Goal: Task Accomplishment & Management: Complete application form

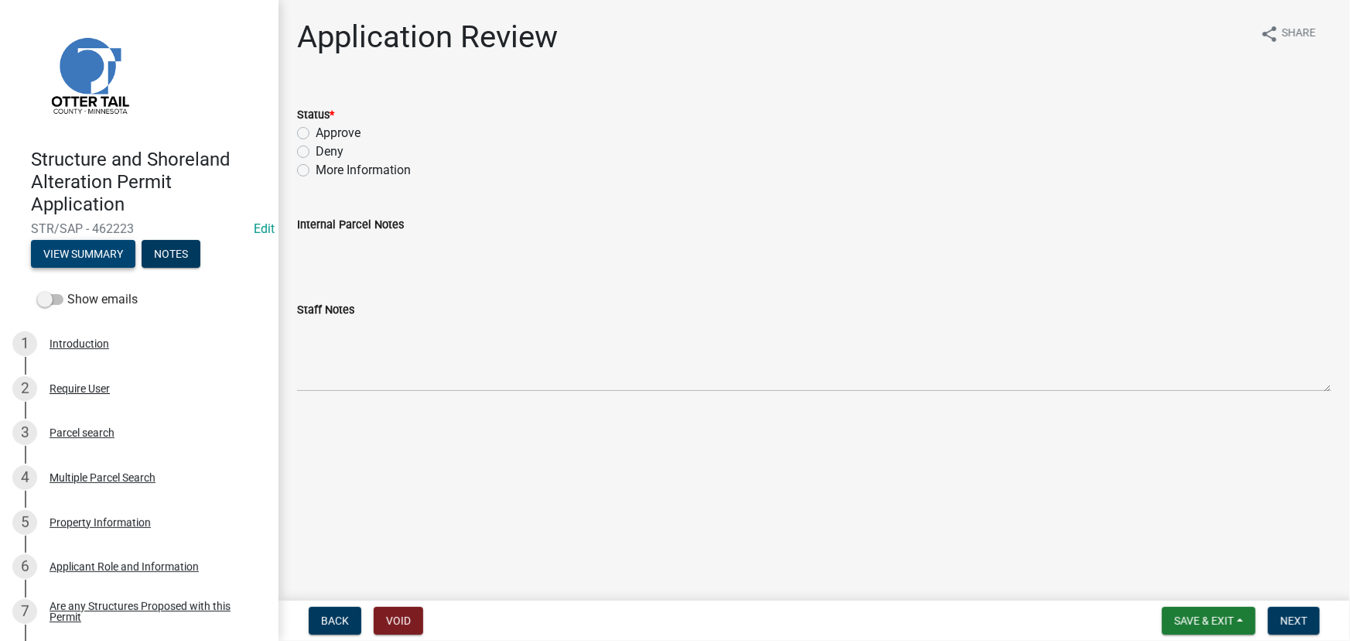
click at [111, 265] on button "View Summary" at bounding box center [83, 254] width 104 height 28
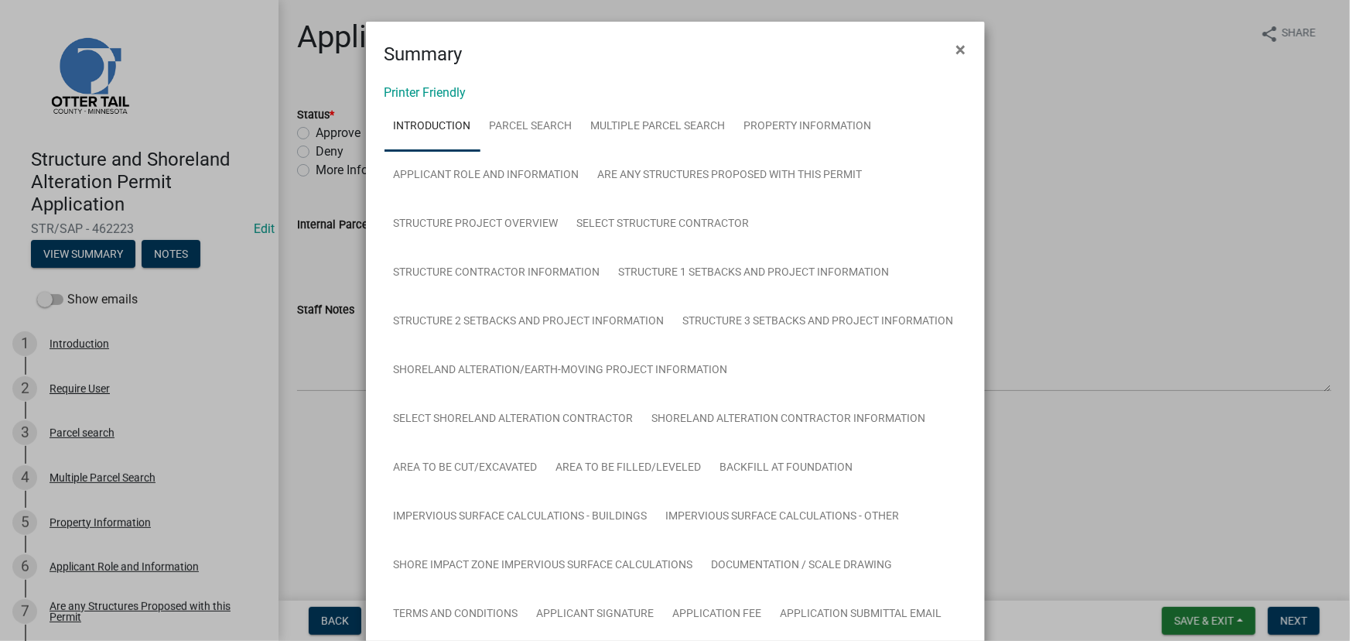
click at [459, 88] on link "Printer Friendly" at bounding box center [426, 92] width 82 height 15
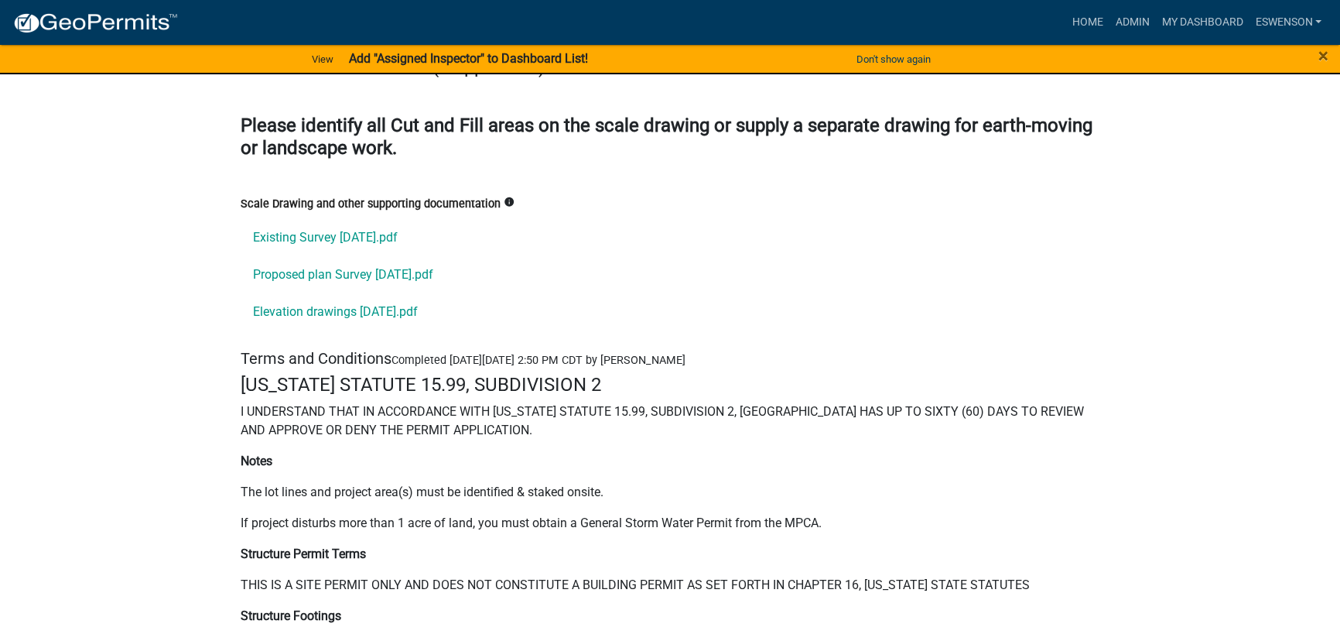
scroll to position [21250, 0]
click at [340, 220] on link "Existing Survey 8.12.25.pdf" at bounding box center [670, 238] width 859 height 37
click at [339, 257] on link "Proposed plan Survey 8.12.25.pdf" at bounding box center [670, 275] width 859 height 37
click at [323, 294] on link "Elevation drawings 8.12.25.pdf" at bounding box center [670, 312] width 859 height 37
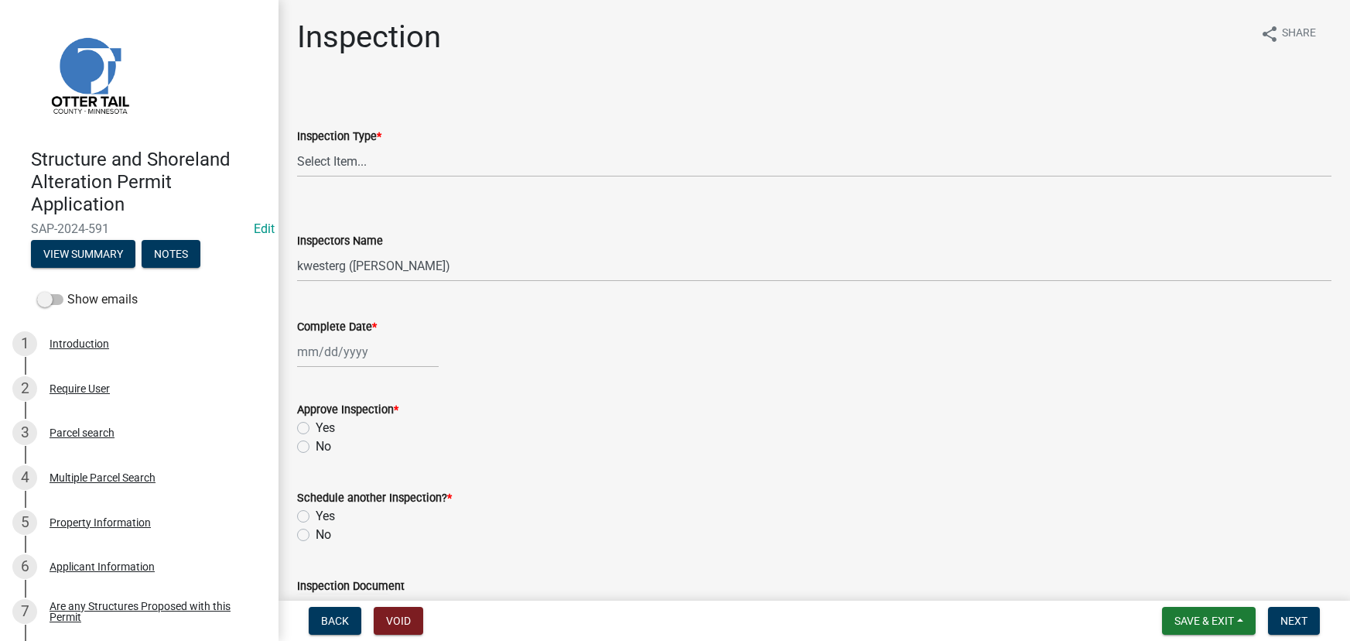
select select "710d5f49-2663-4e73-9718-d0c4e189f5ed"
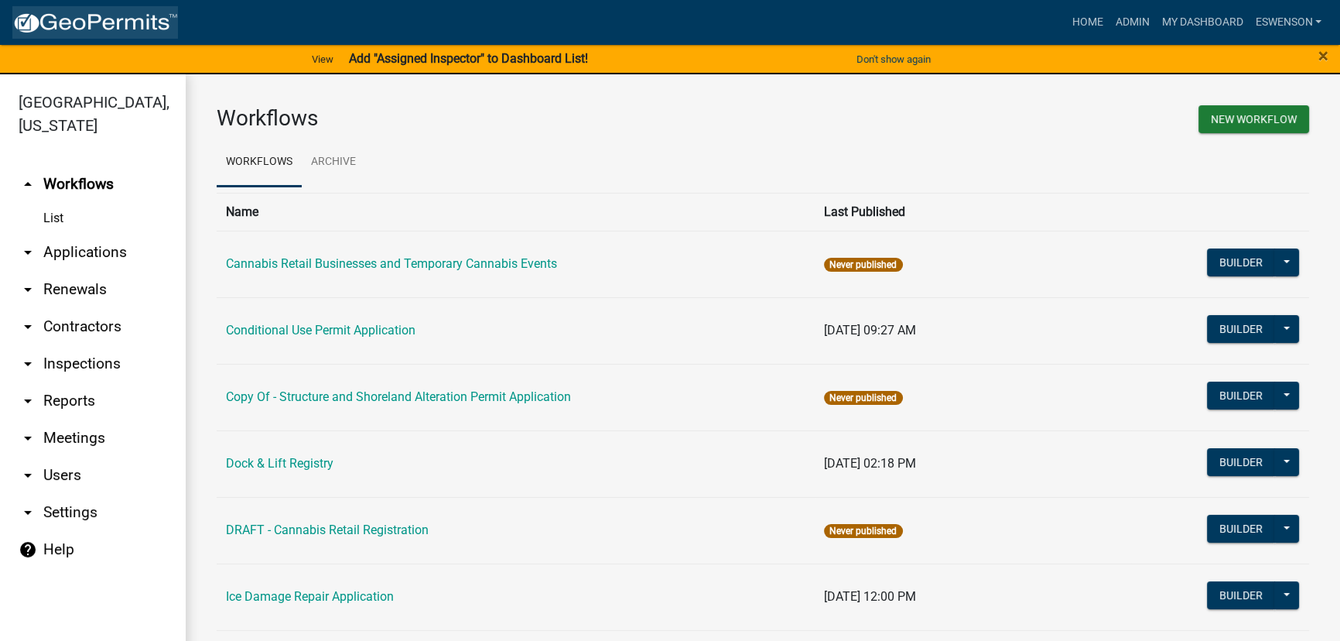
click at [119, 22] on img at bounding box center [95, 23] width 166 height 23
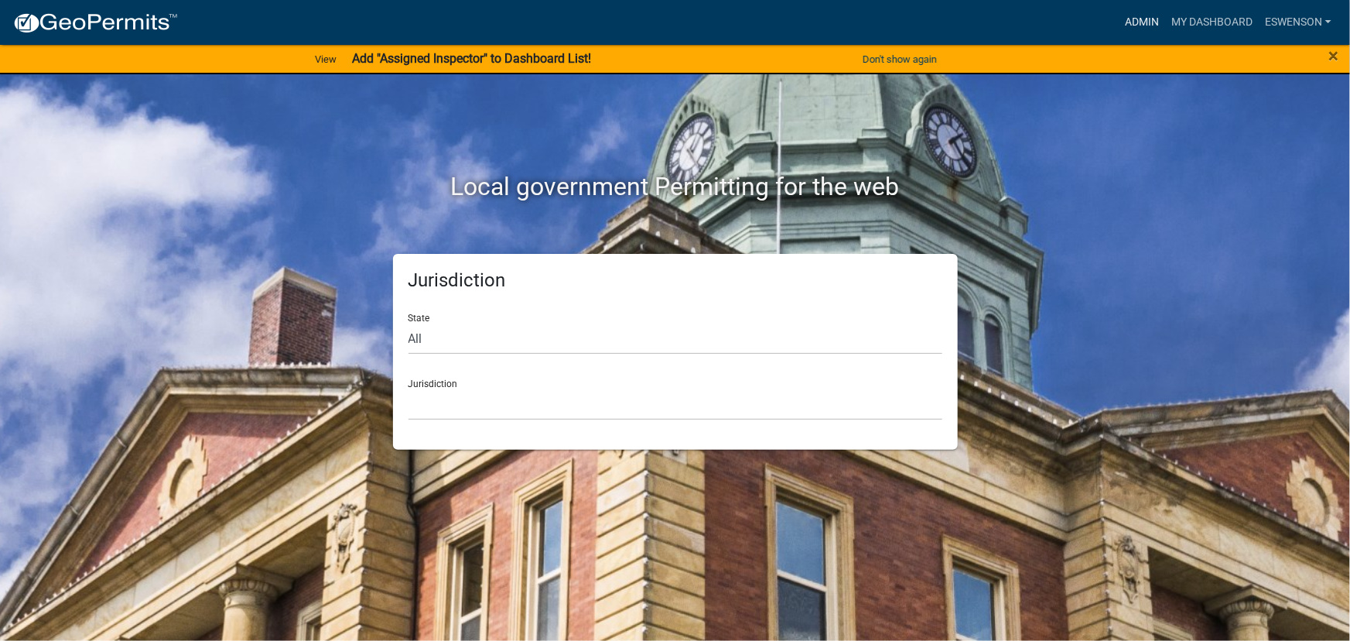
click at [1150, 20] on link "Admin" at bounding box center [1142, 22] width 46 height 29
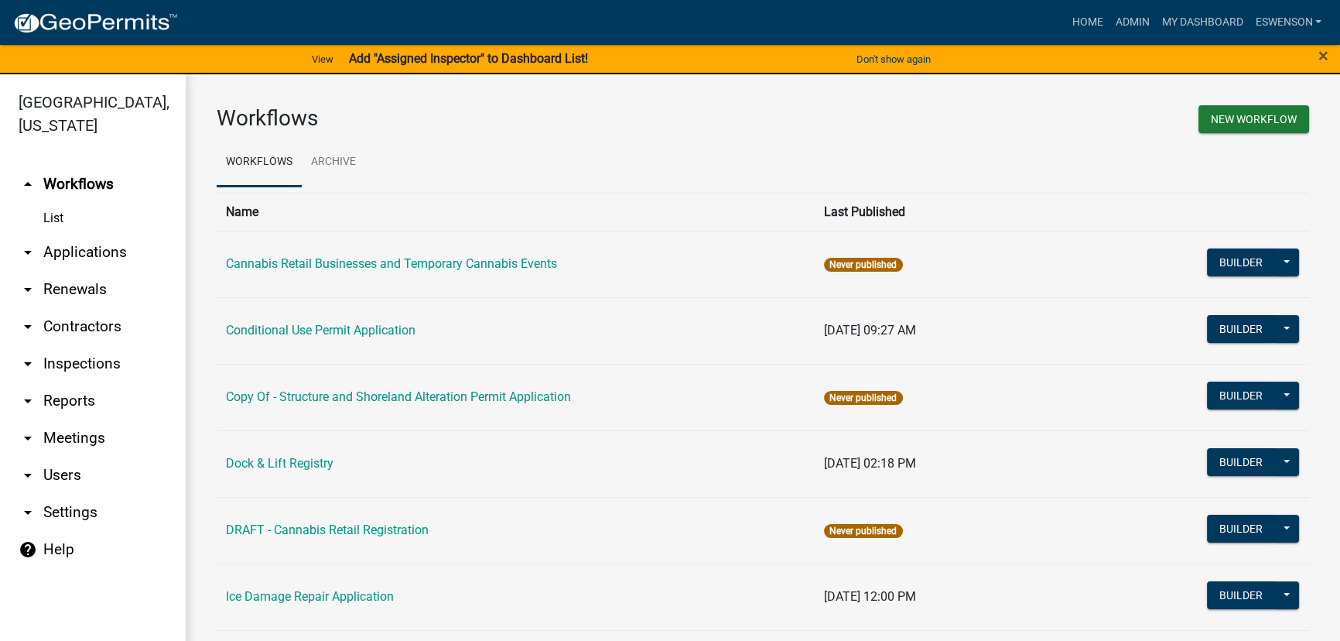
click at [74, 214] on link "List" at bounding box center [93, 218] width 186 height 31
click at [81, 264] on link "arrow_drop_down Applications" at bounding box center [93, 252] width 186 height 37
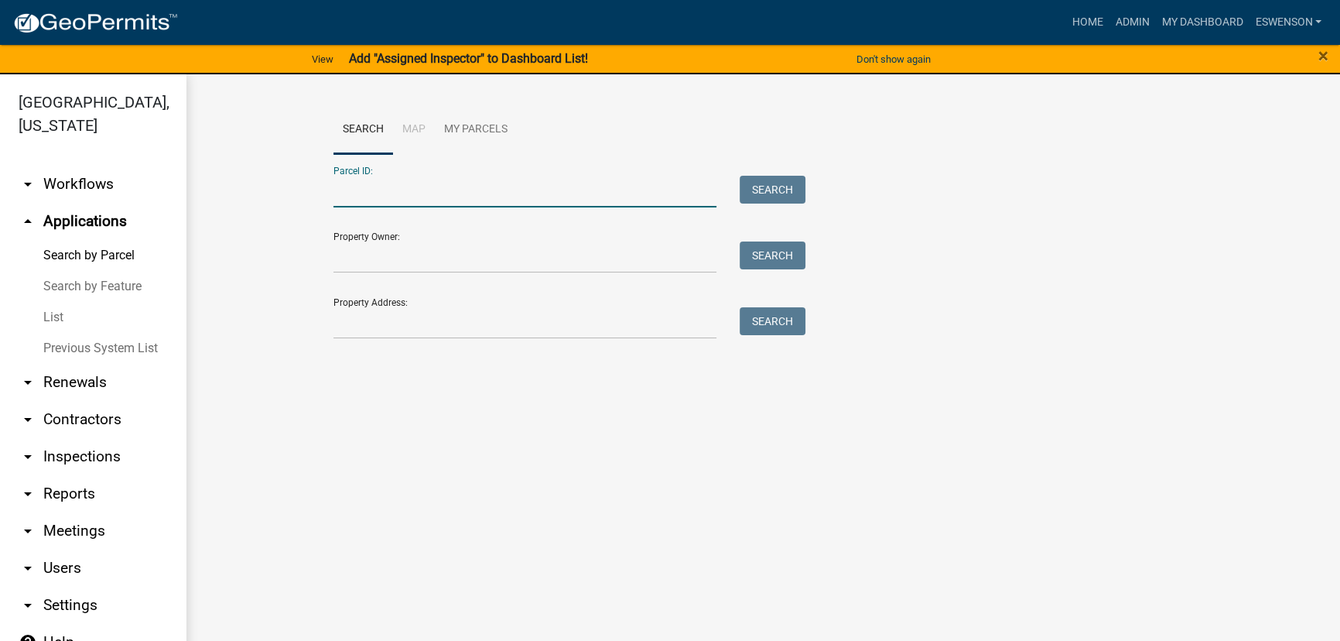
drag, startPoint x: 386, startPoint y: 173, endPoint x: 338, endPoint y: 185, distance: 49.5
paste input "47000220146000"
click at [773, 192] on button "Search" at bounding box center [773, 190] width 66 height 28
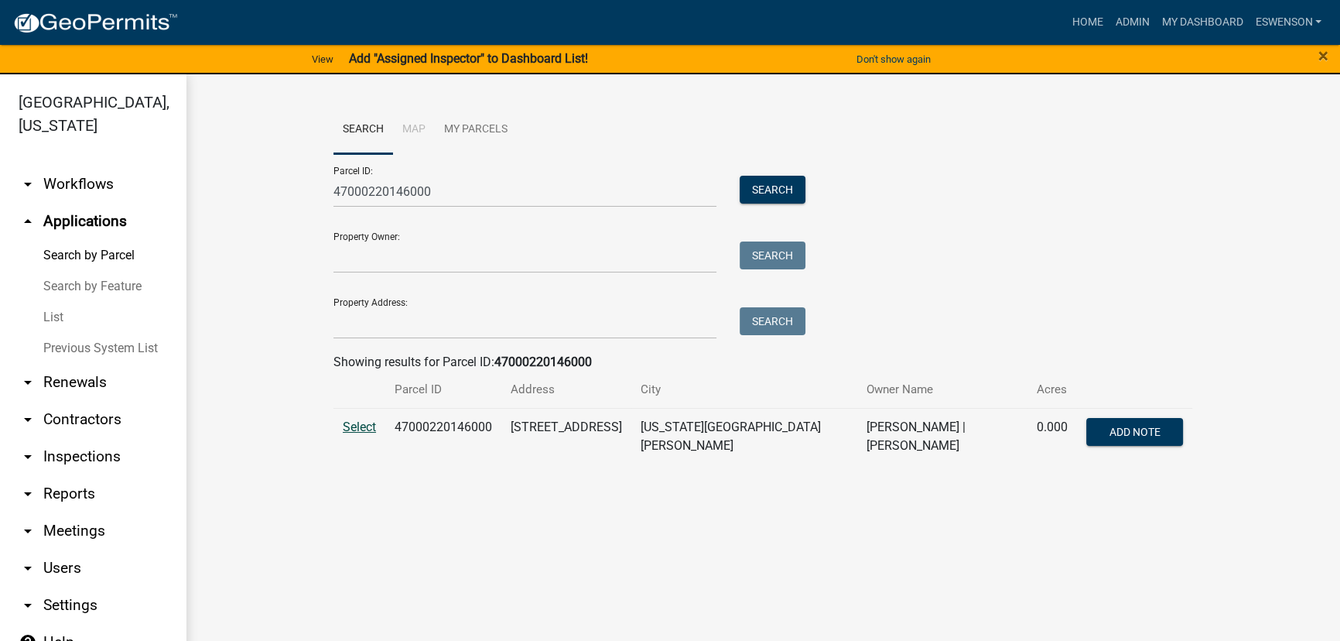
click at [369, 426] on span "Select" at bounding box center [359, 426] width 33 height 15
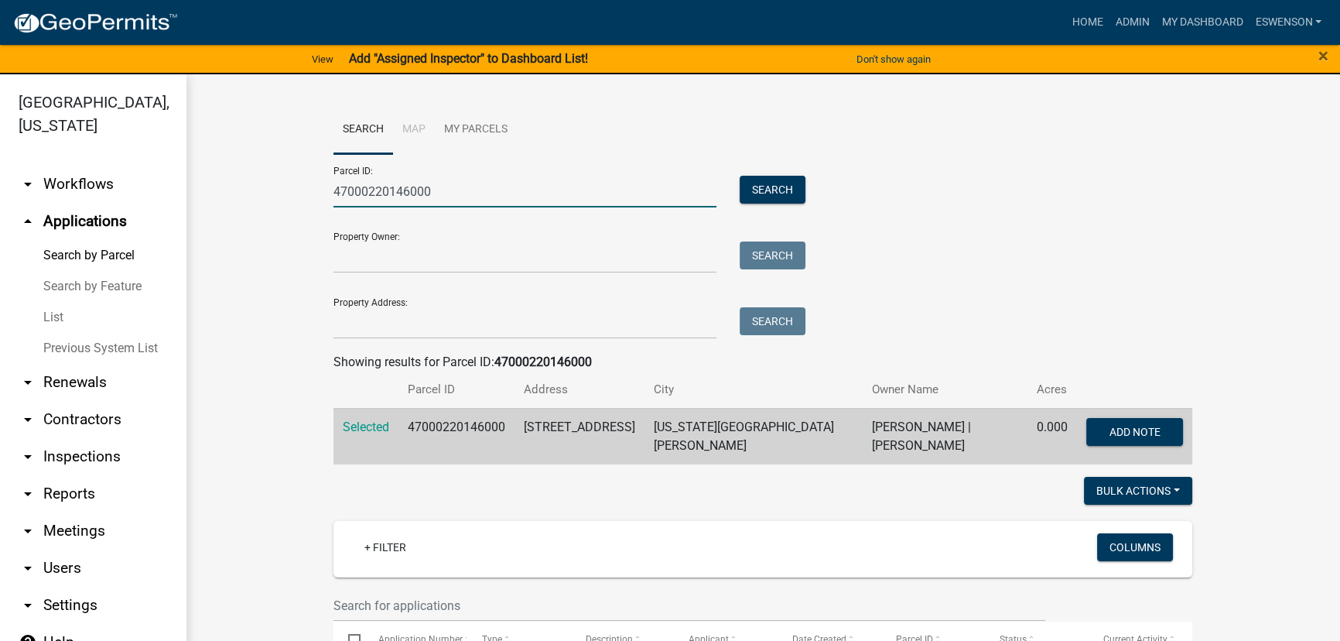
click at [399, 201] on input "47000220146000" at bounding box center [525, 192] width 383 height 32
click at [399, 199] on input "47000220146000" at bounding box center [525, 192] width 383 height 32
paste input "37000280151012"
type input "37000280151012"
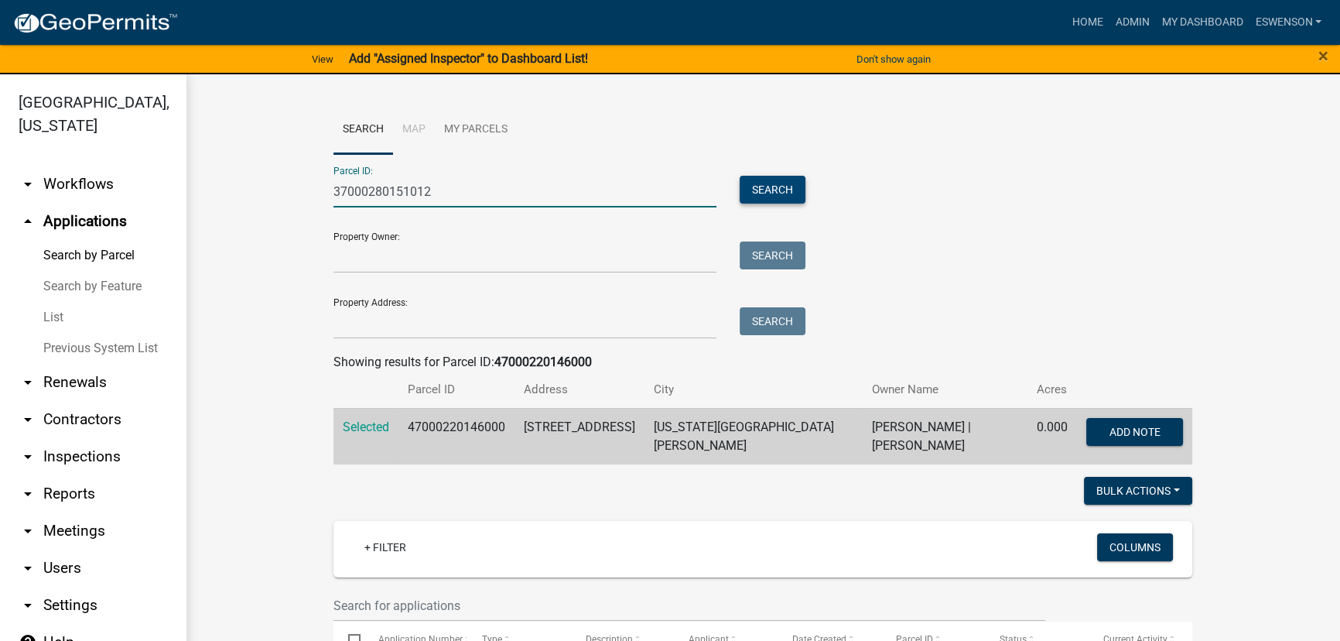
click at [750, 177] on button "Search" at bounding box center [773, 190] width 66 height 28
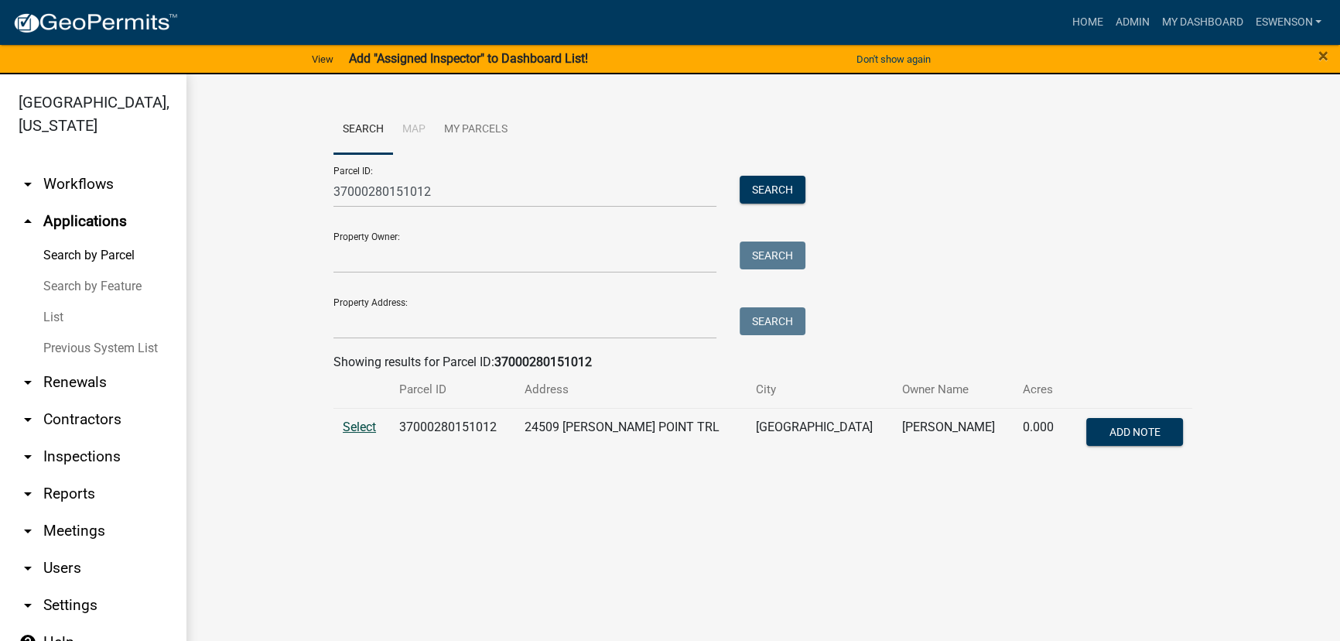
click at [362, 426] on span "Select" at bounding box center [359, 426] width 33 height 15
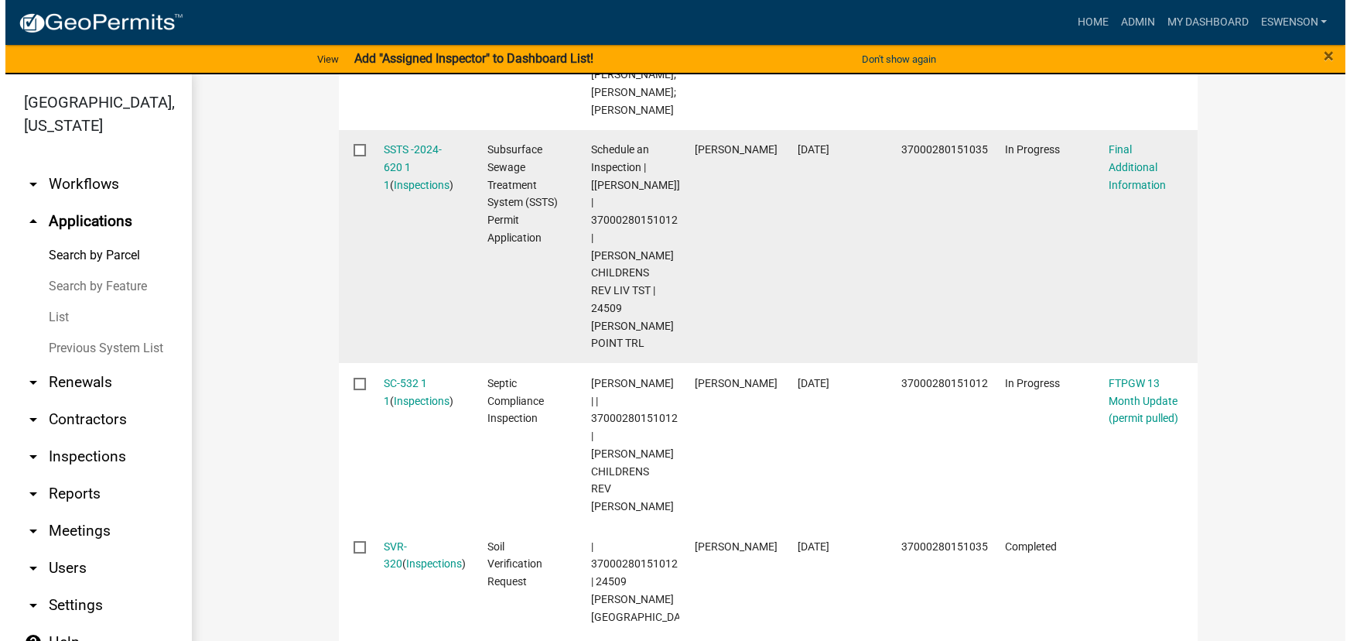
scroll to position [1125, 0]
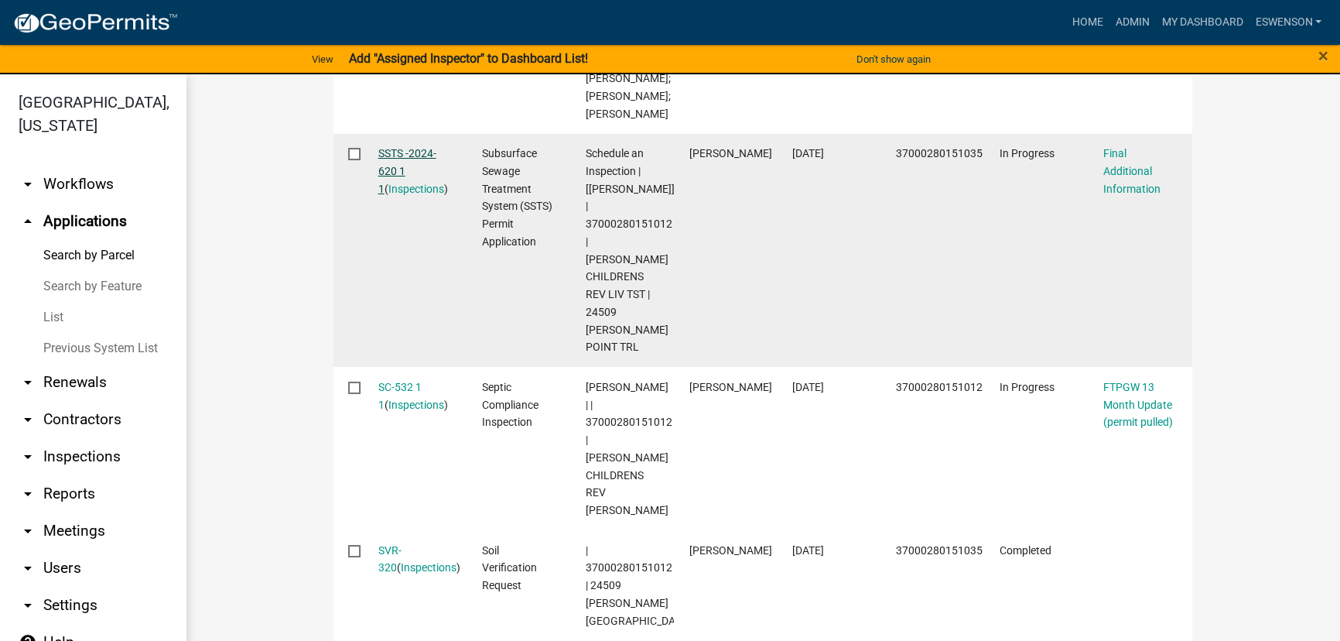
click at [410, 155] on link "SSTS -2024-620 1 1" at bounding box center [407, 171] width 58 height 48
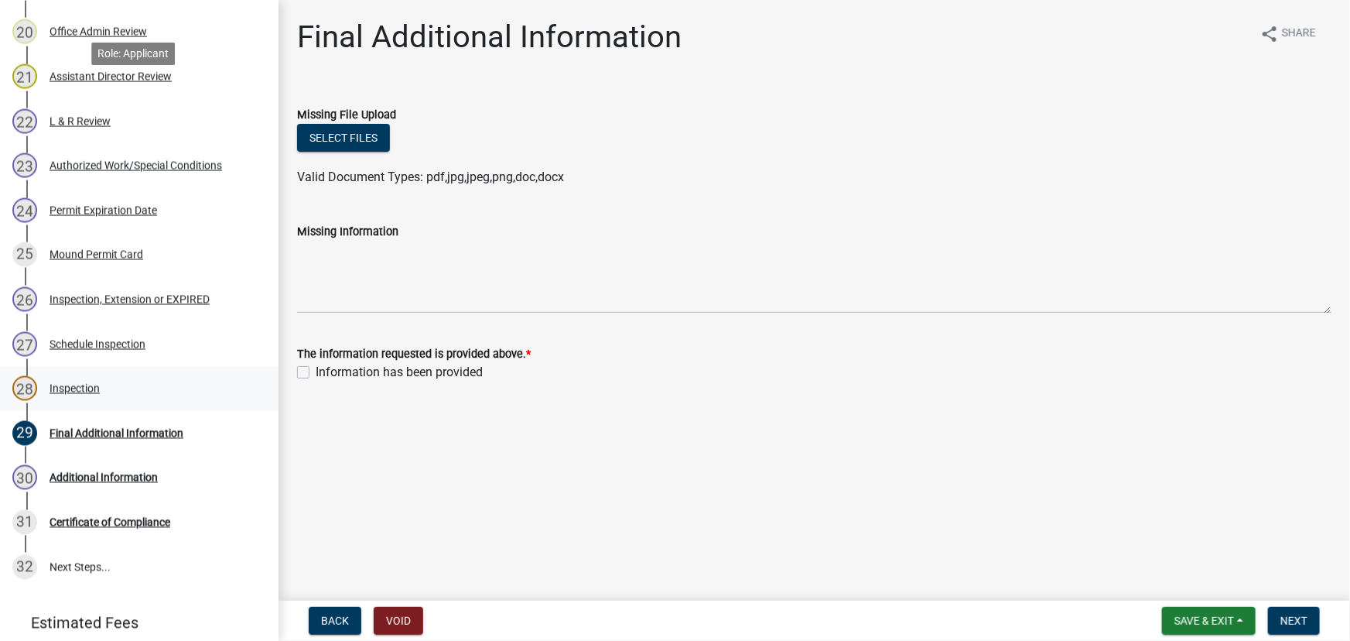
scroll to position [1196, 0]
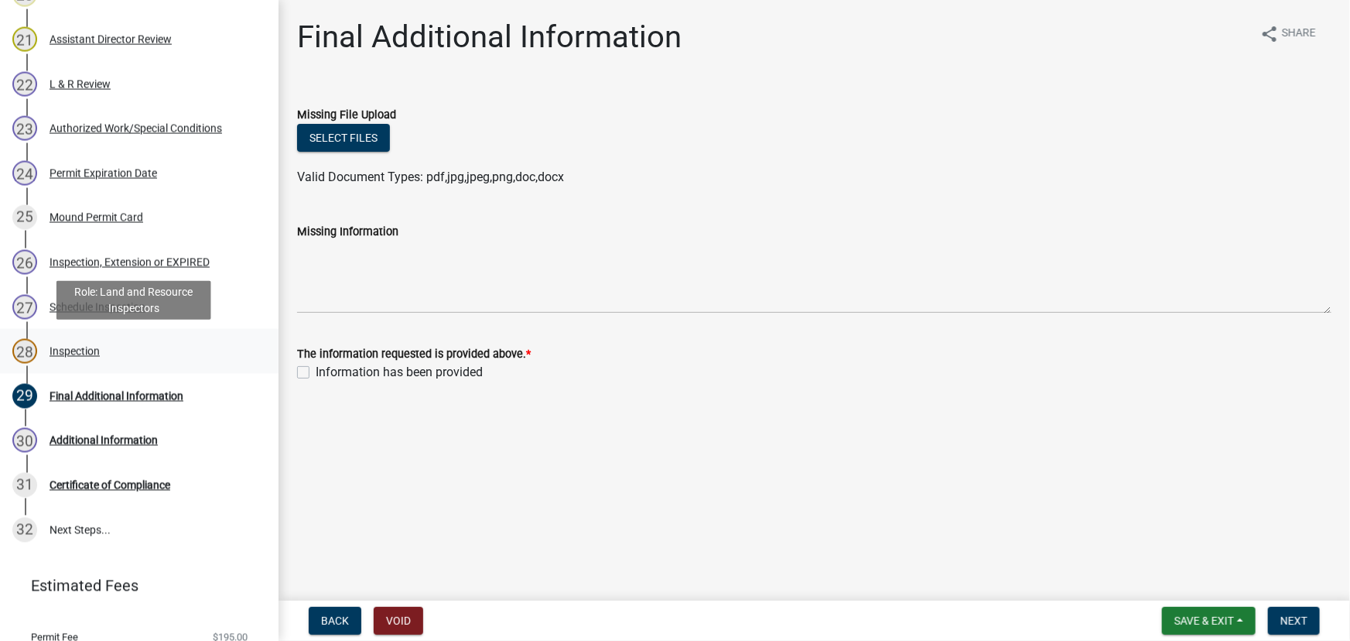
click at [83, 354] on div "Inspection" at bounding box center [75, 351] width 50 height 11
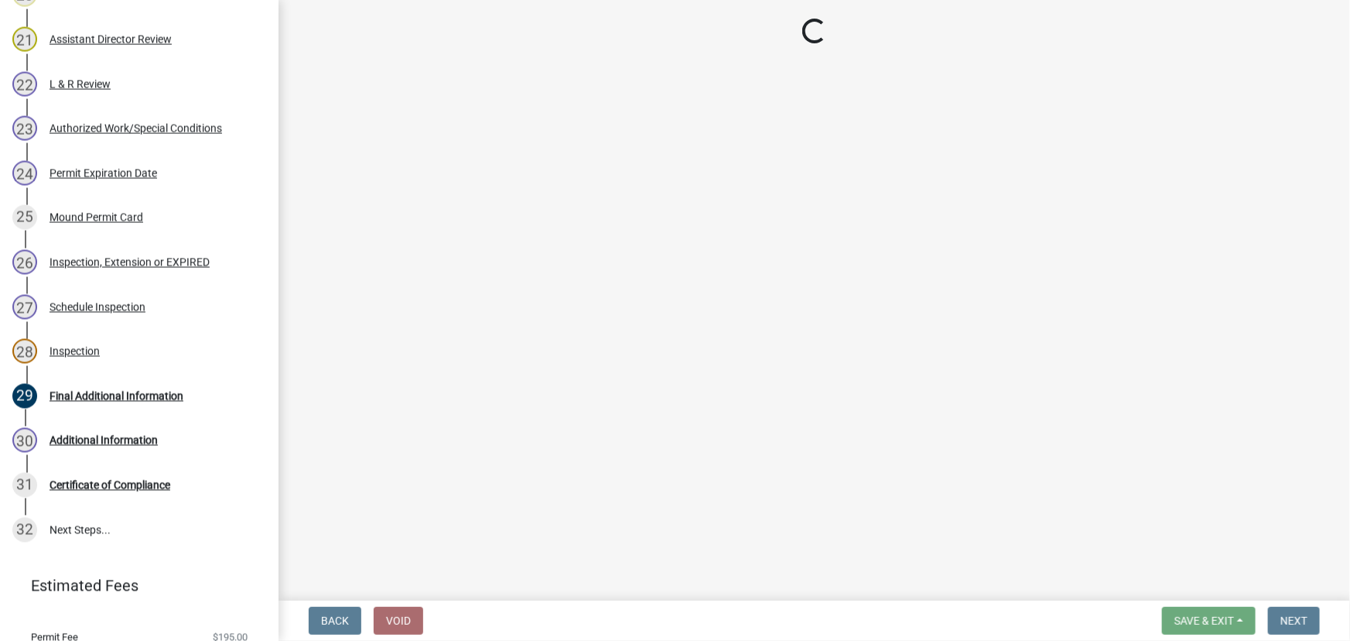
select select "efd70d20-72f1-4c01-b743-31478b6312fb"
select select "64cc3fb4-2a84-49c8-ae2d-a7b3072cebaf"
select select "6979e2cf-acfc-4aeb-b273-cede3e7f0b0f"
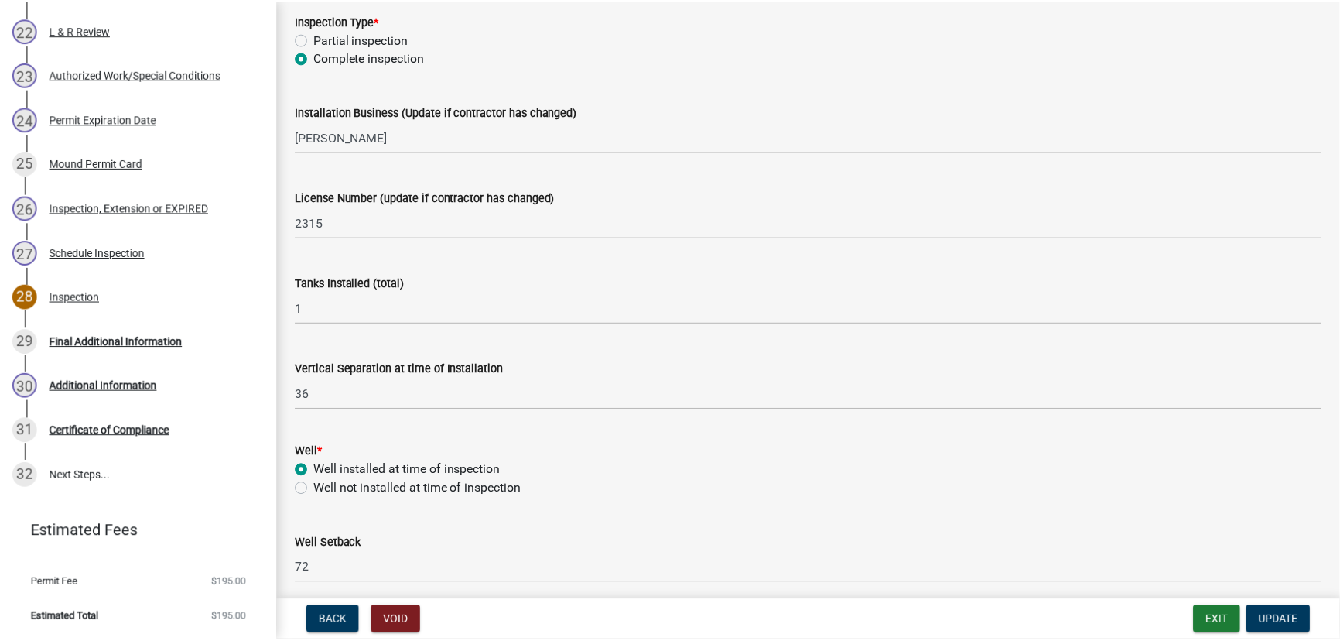
scroll to position [633, 0]
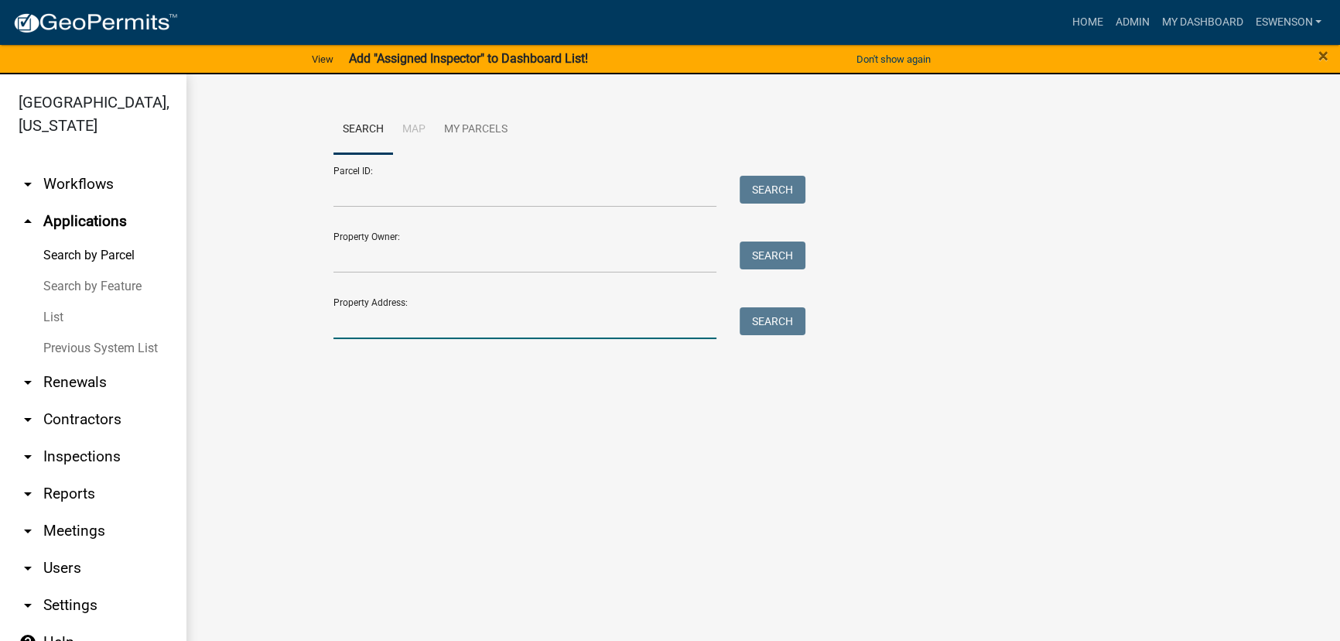
click at [382, 308] on input "Property Address:" at bounding box center [525, 323] width 383 height 32
type input "22445"
click at [755, 322] on button "Search" at bounding box center [773, 321] width 66 height 28
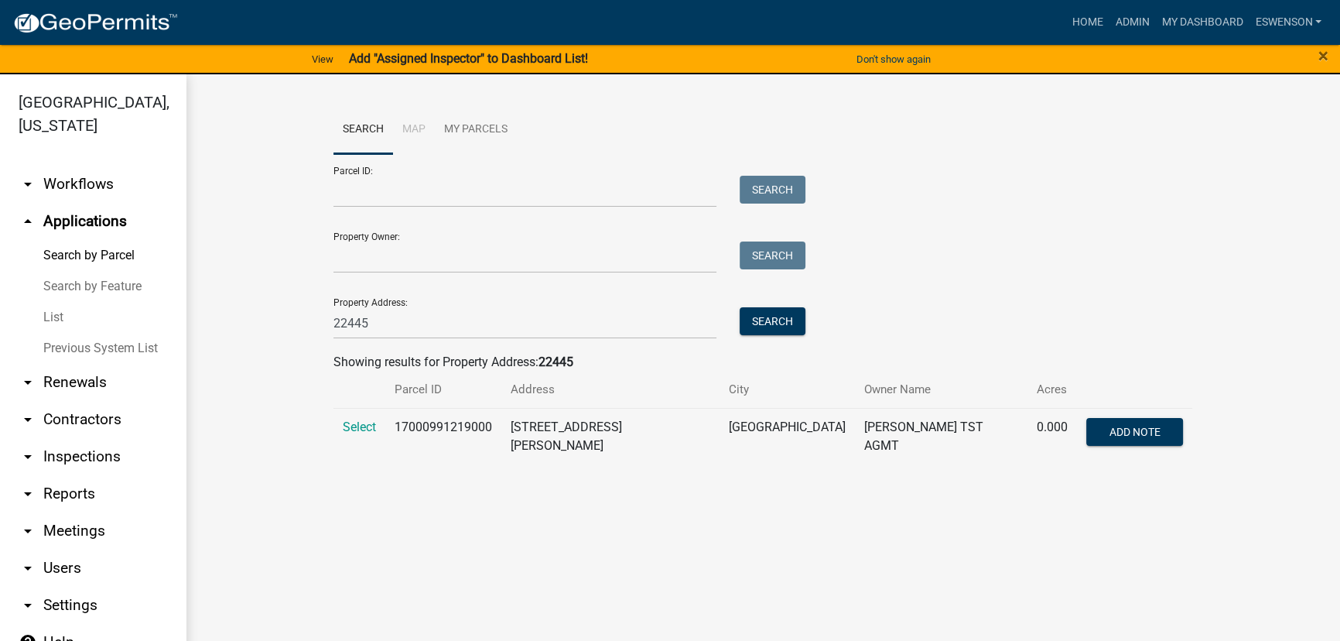
click at [426, 429] on td "17000991219000" at bounding box center [443, 436] width 116 height 56
copy td "17000991219000"
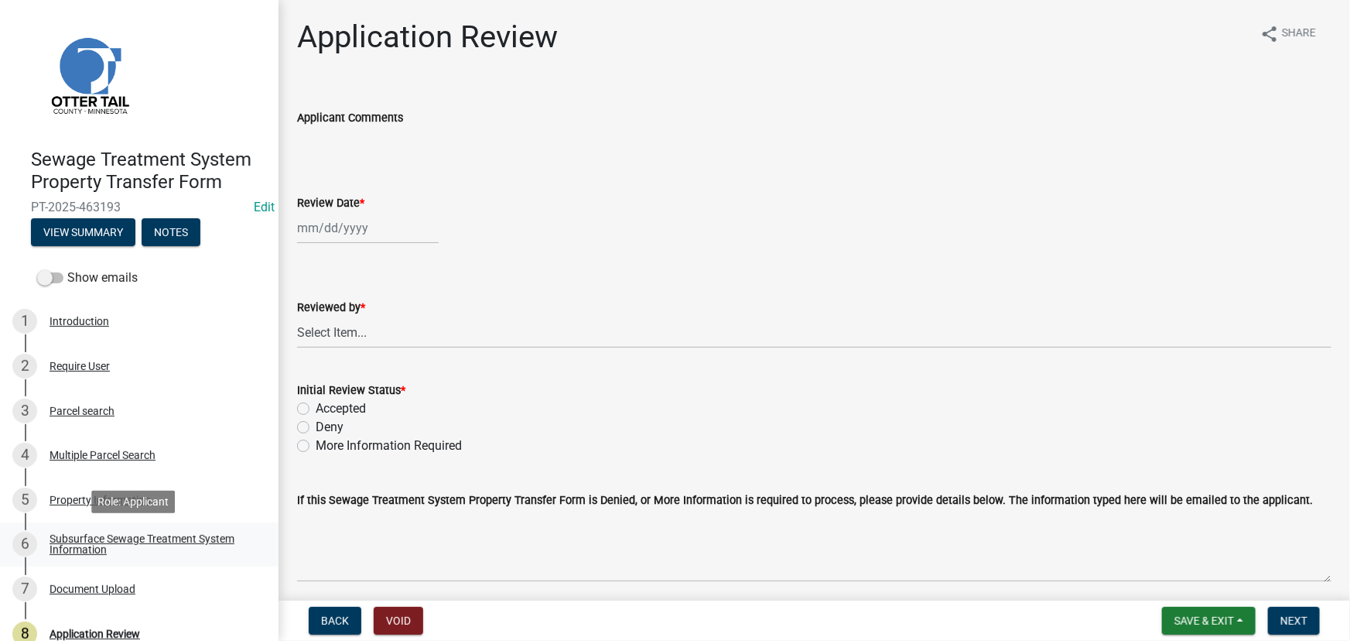
click at [139, 542] on div "Subsurface Sewage Treatment System Information" at bounding box center [152, 544] width 204 height 22
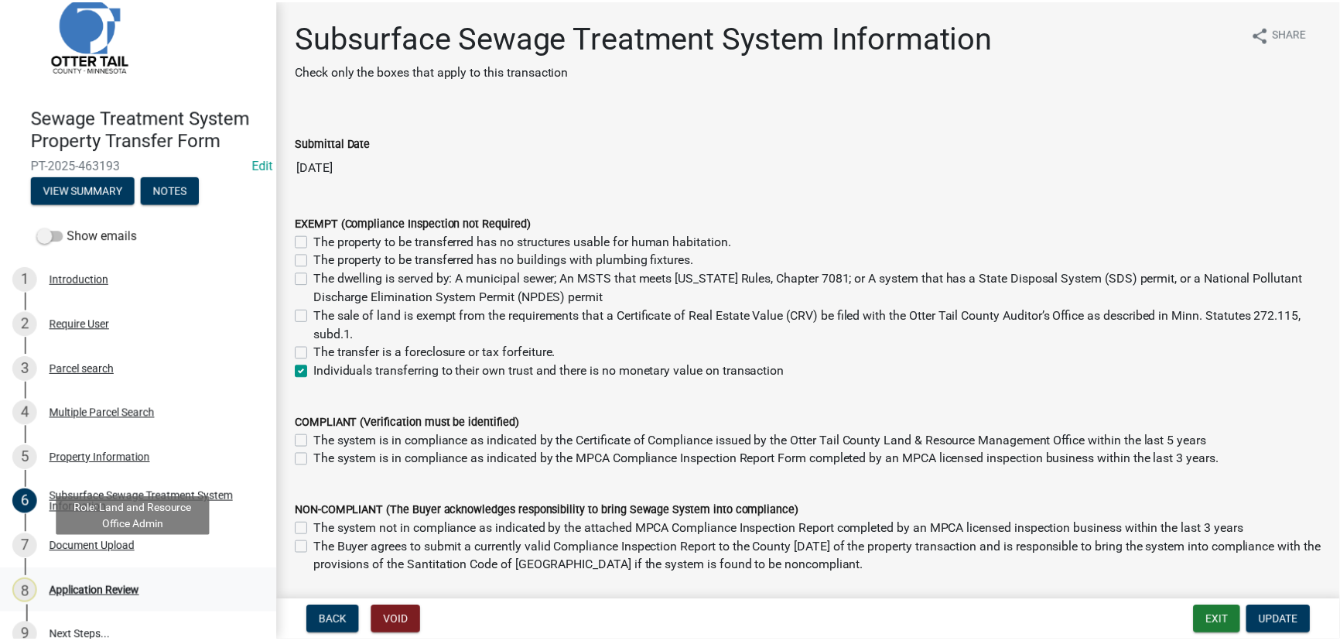
scroll to position [65, 0]
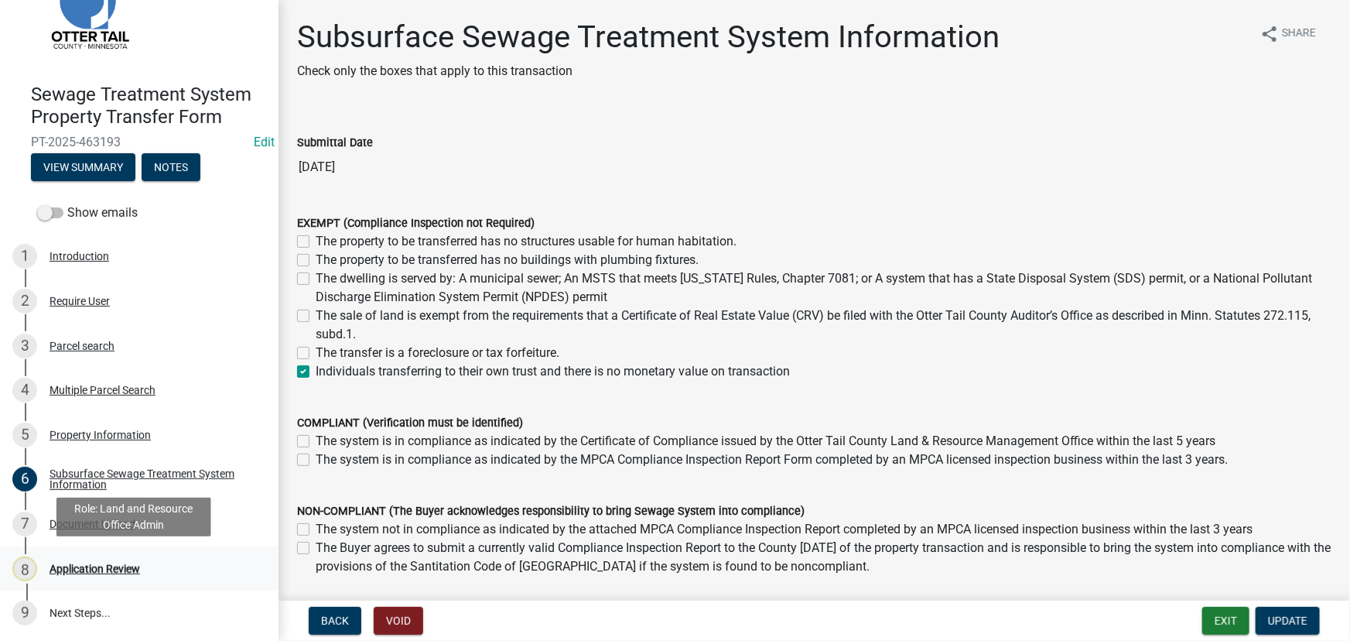
click at [116, 563] on div "Application Review" at bounding box center [95, 568] width 91 height 11
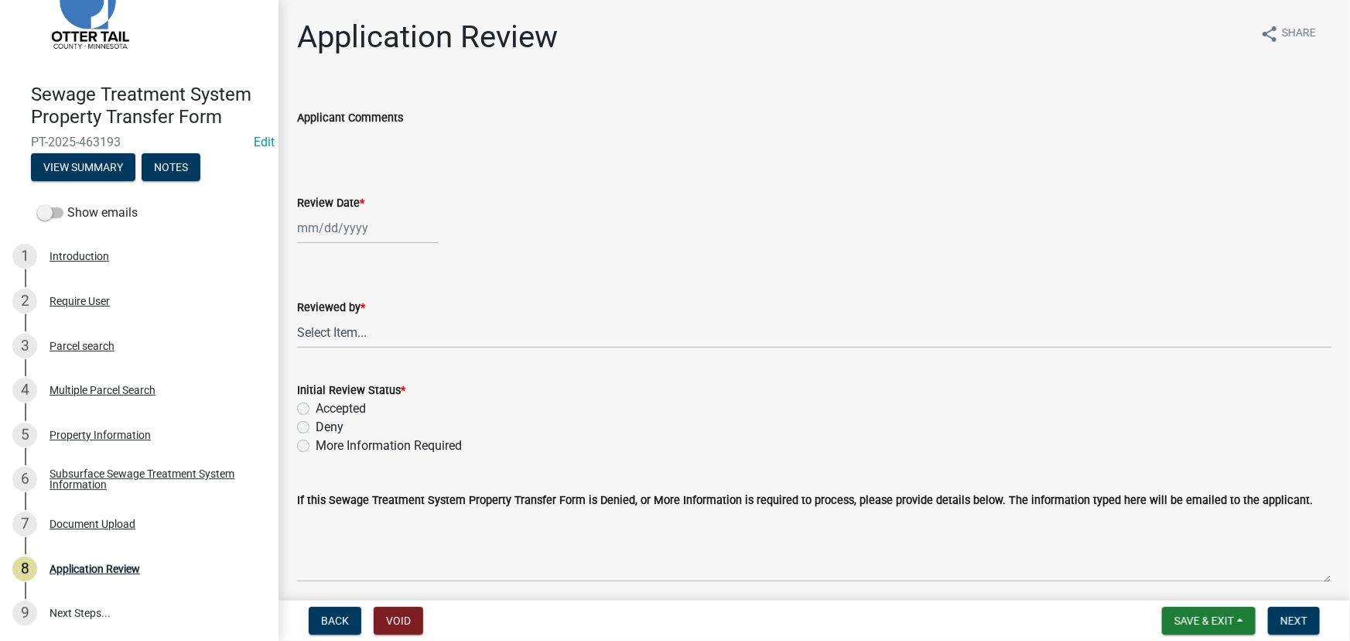
click at [342, 229] on div at bounding box center [368, 228] width 142 height 32
select select "8"
select select "2025"
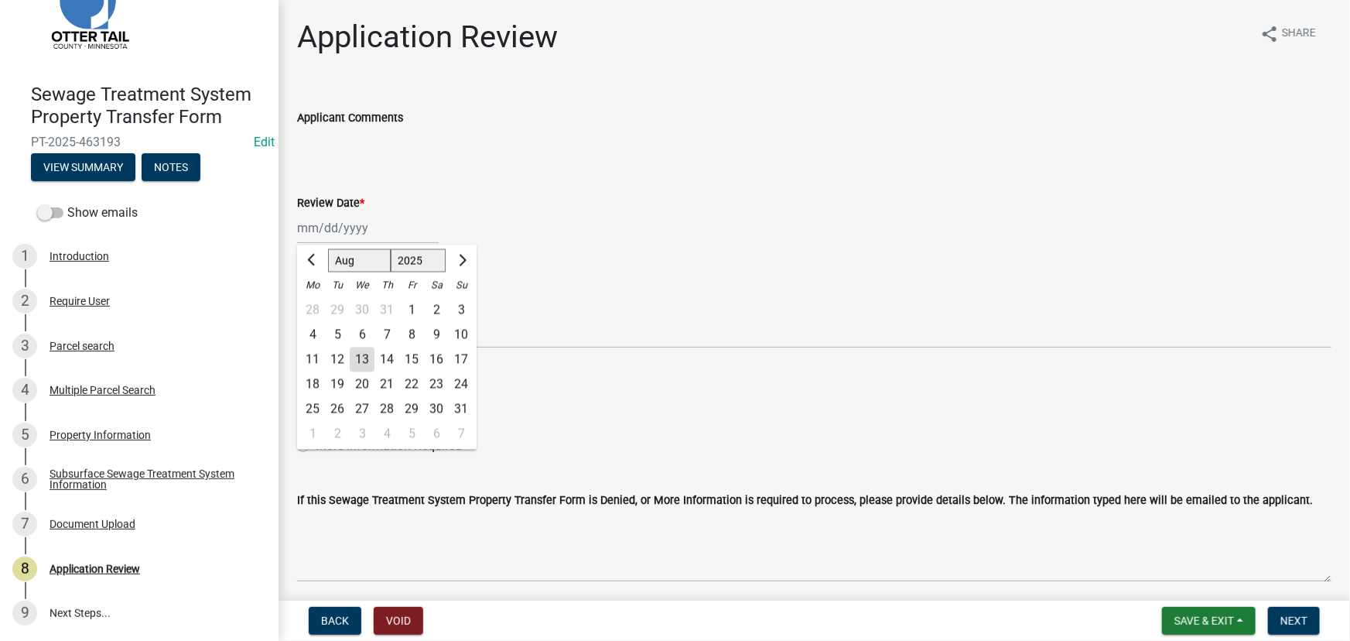
click at [361, 357] on div "13" at bounding box center [362, 359] width 25 height 25
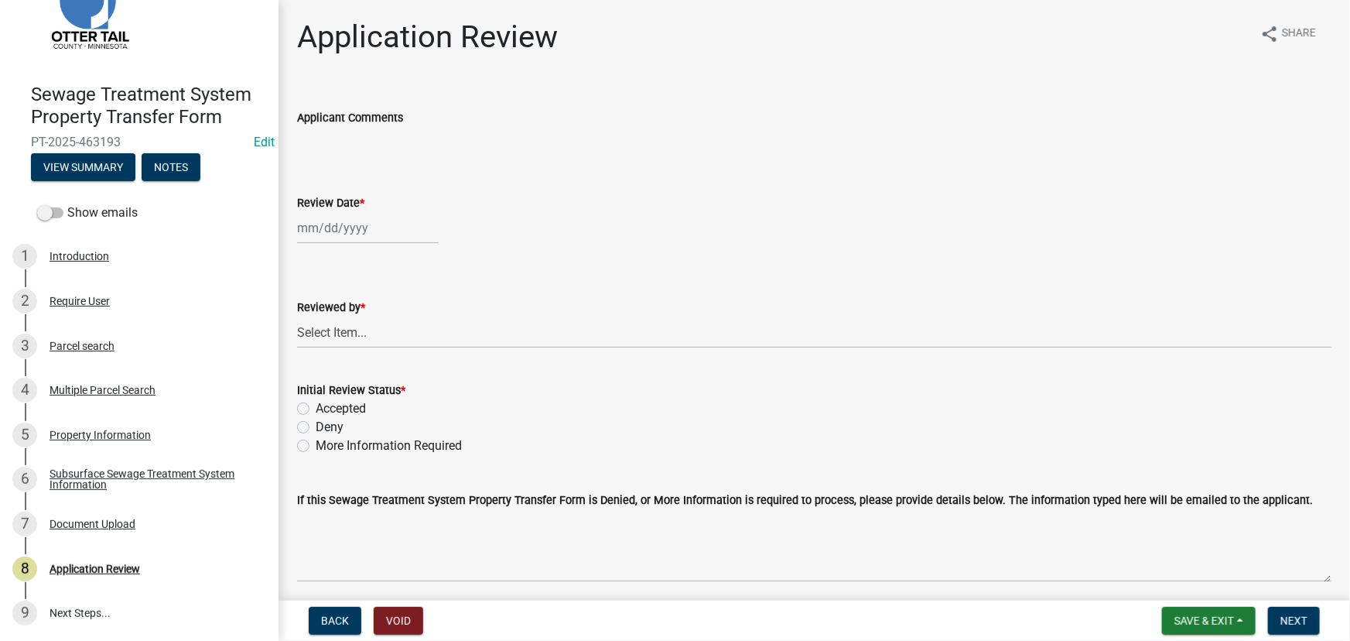
type input "08/13/2025"
click at [334, 320] on select "Select Item... Alexis Newark Amy Busko Andrea Perales Brittany Tollefson Christ…" at bounding box center [814, 332] width 1035 height 32
click at [297, 316] on select "Select Item... Alexis Newark Amy Busko Andrea Perales Brittany Tollefson Christ…" at bounding box center [814, 332] width 1035 height 32
select select "190fd4c8-42ef-492b-a4a0-a0213555944c"
click at [340, 410] on label "Accepted" at bounding box center [341, 408] width 50 height 19
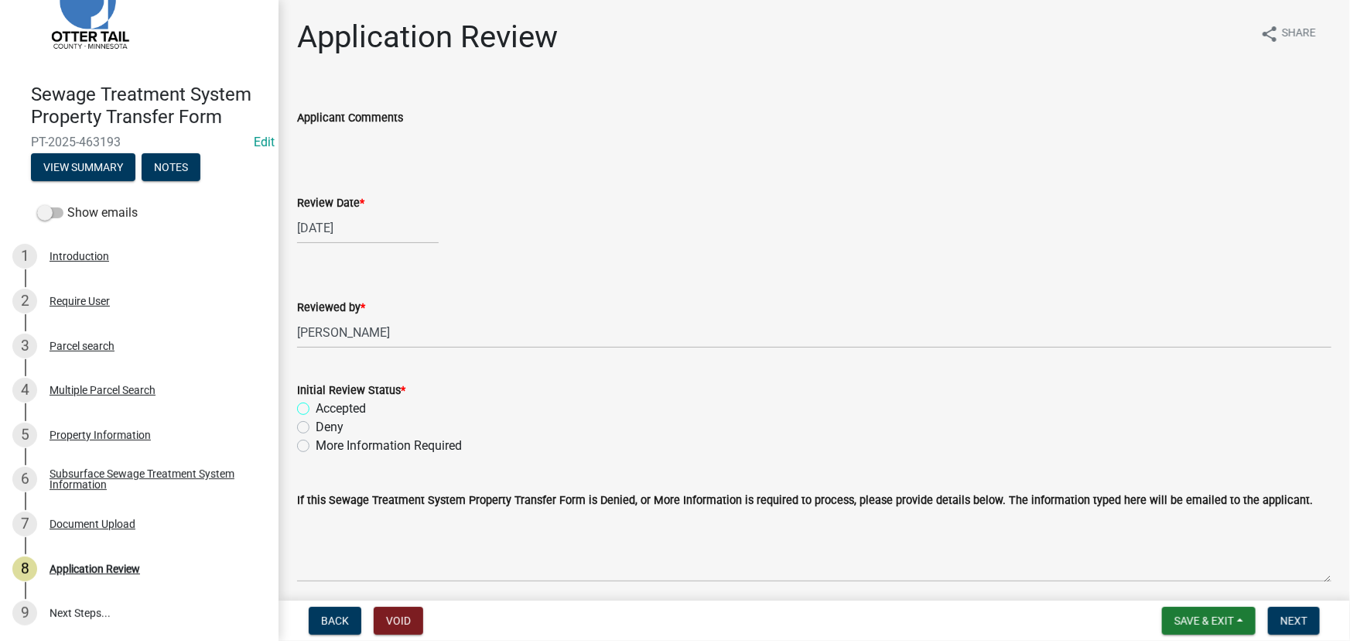
click at [326, 409] on input "Accepted" at bounding box center [321, 404] width 10 height 10
radio input "true"
click at [1279, 615] on button "Next" at bounding box center [1294, 621] width 52 height 28
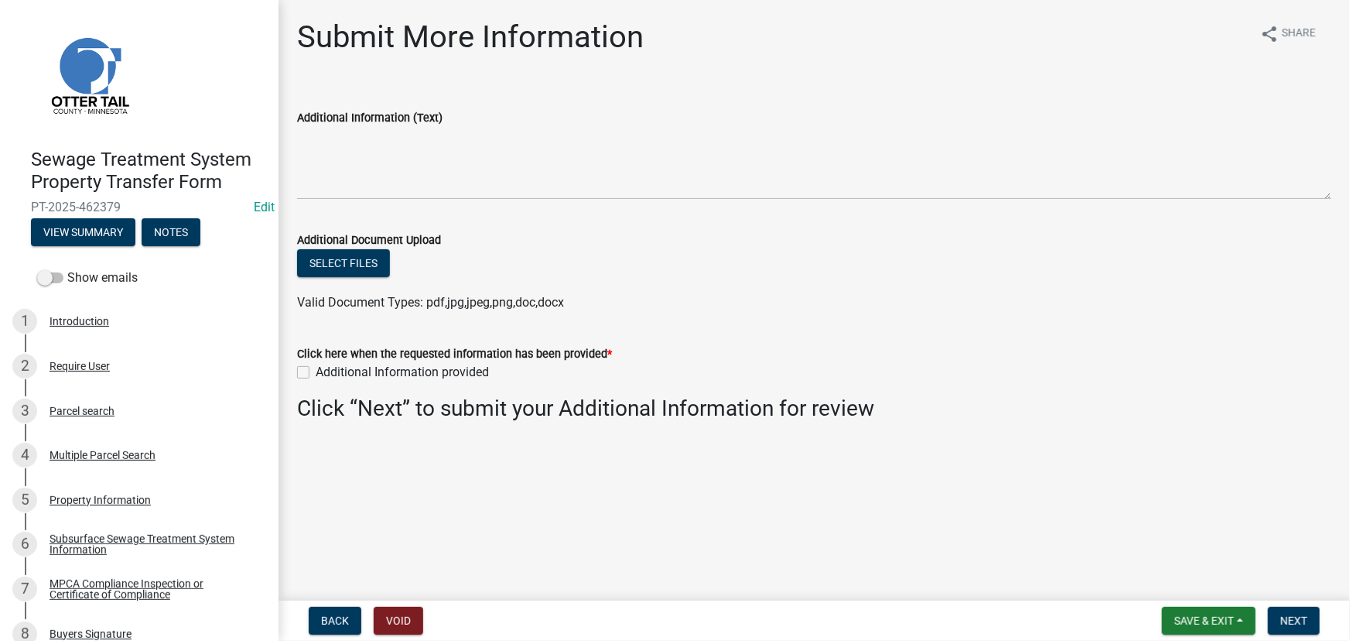
scroll to position [199, 0]
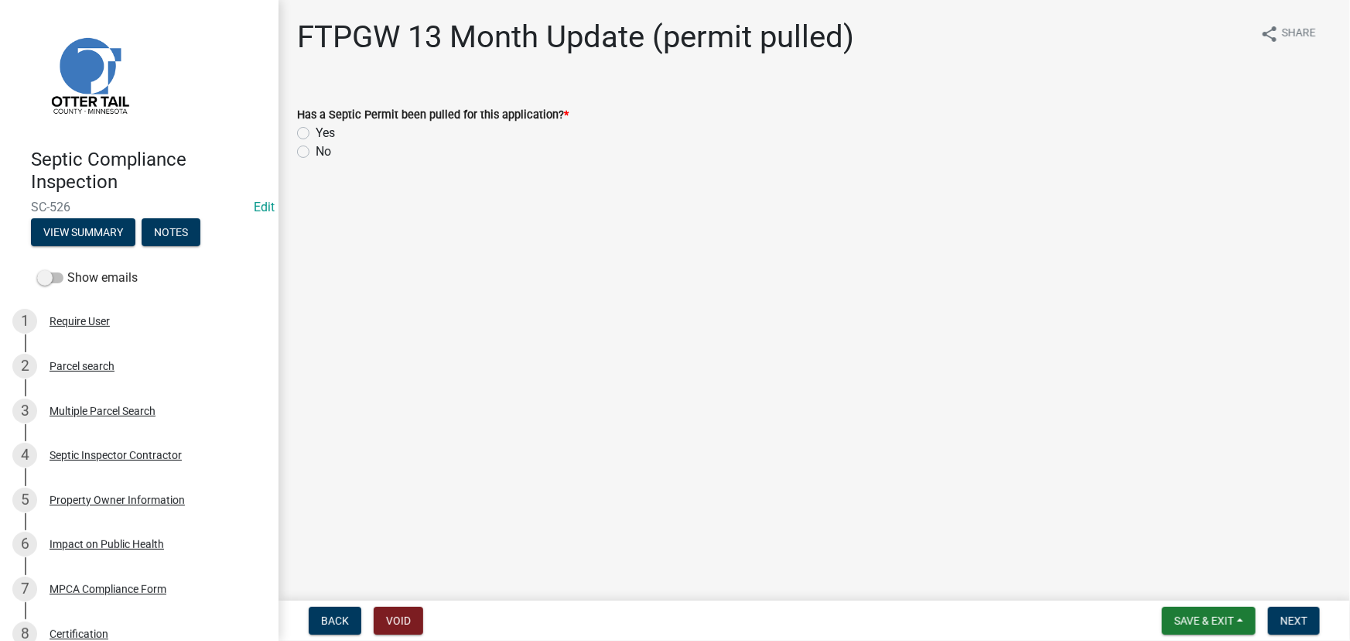
click at [318, 149] on label "No" at bounding box center [323, 151] width 15 height 19
click at [318, 149] on input "No" at bounding box center [321, 147] width 10 height 10
radio input "true"
click at [1283, 621] on span "Next" at bounding box center [1294, 620] width 27 height 12
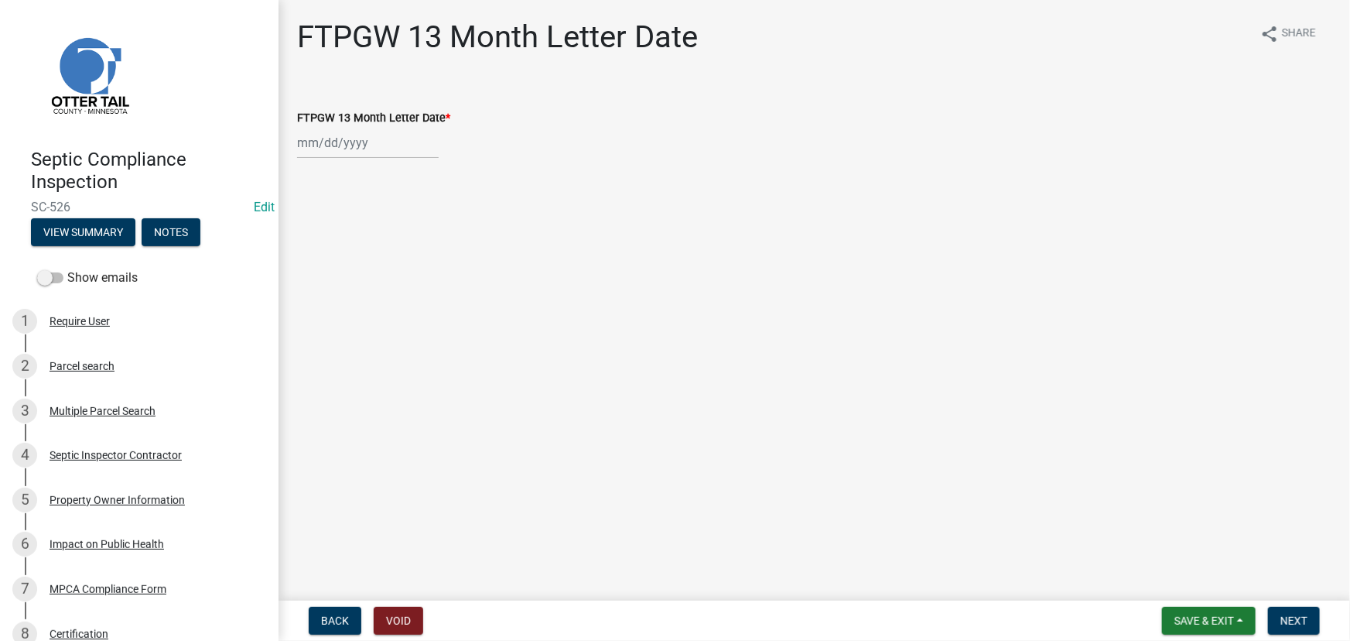
click at [328, 151] on div at bounding box center [368, 143] width 142 height 32
select select "8"
select select "2025"
click at [371, 282] on div "13" at bounding box center [362, 274] width 25 height 25
type input "[DATE]"
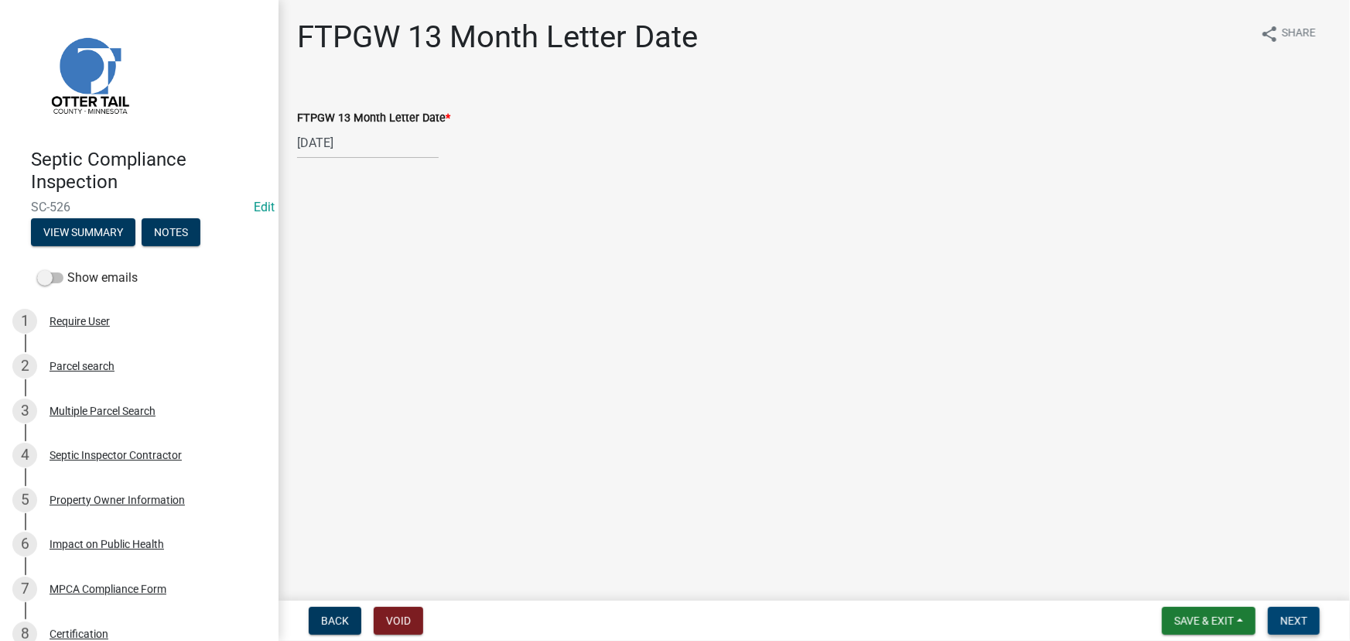
click at [1281, 621] on span "Next" at bounding box center [1294, 620] width 27 height 12
click at [402, 101] on link "FTPGW 13 Month Letter" at bounding box center [363, 95] width 132 height 15
click at [1292, 615] on span "Next" at bounding box center [1294, 620] width 27 height 12
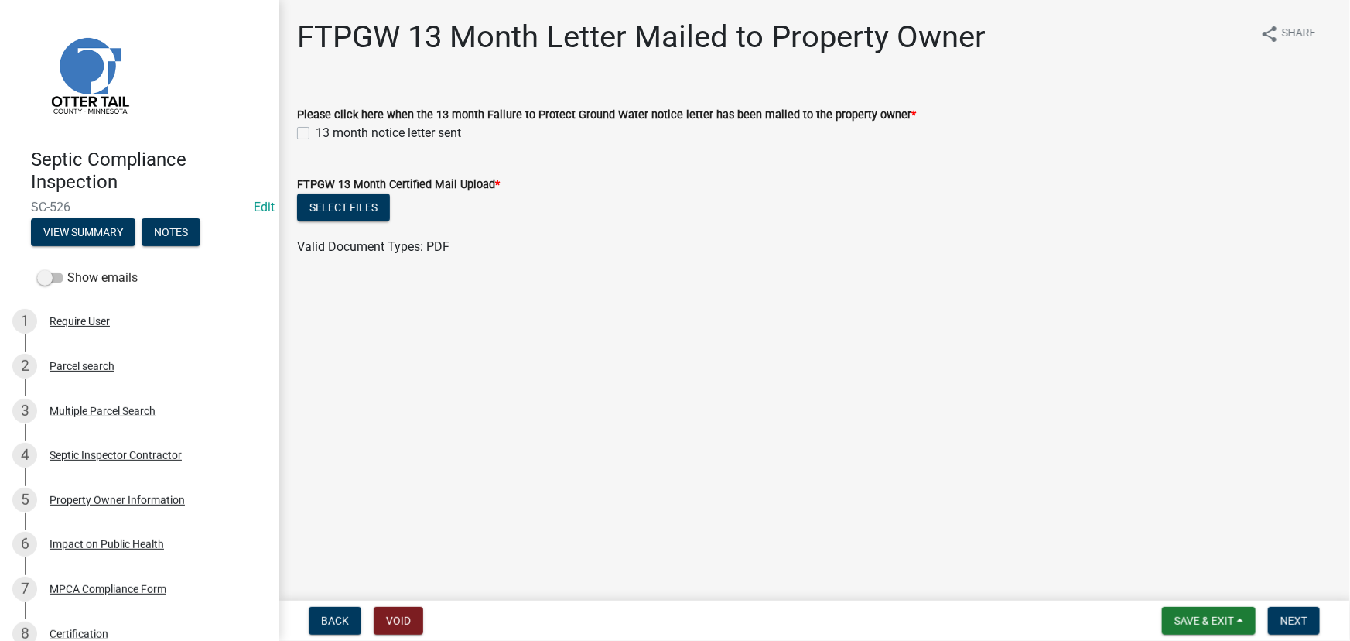
click at [392, 137] on label "13 month notice letter sent" at bounding box center [388, 133] width 145 height 19
click at [326, 134] on input "13 month notice letter sent" at bounding box center [321, 129] width 10 height 10
checkbox input "true"
click at [375, 198] on button "Select files" at bounding box center [343, 207] width 93 height 28
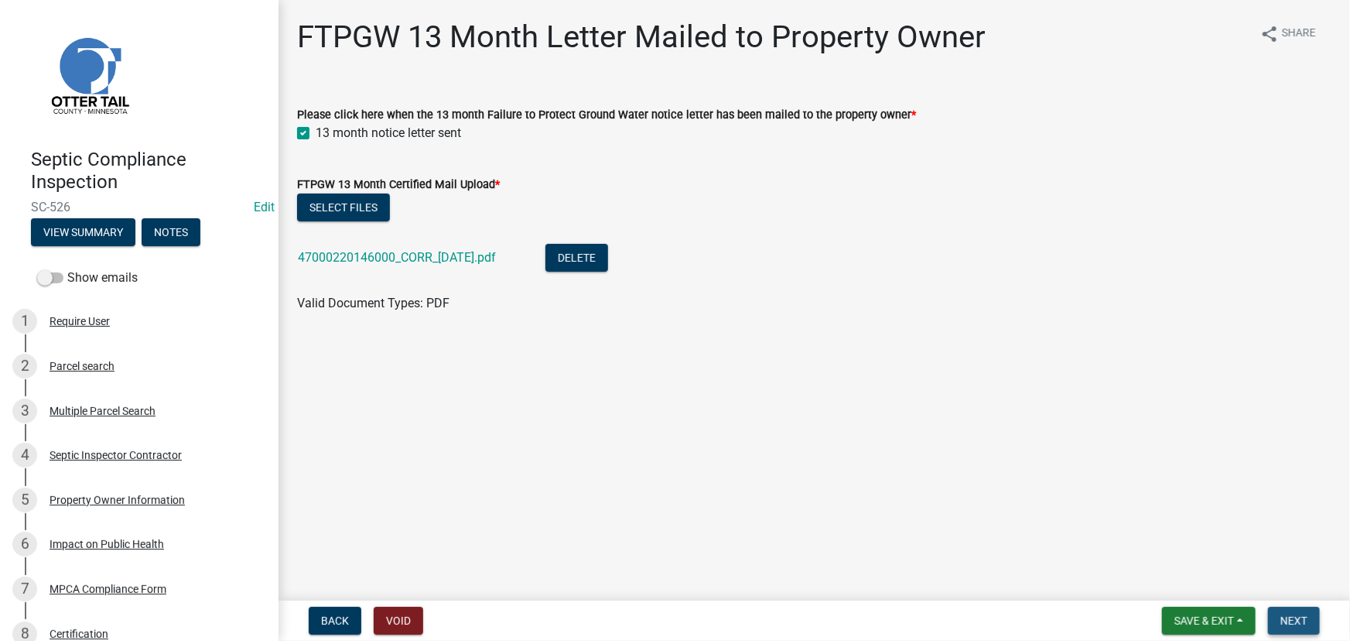
click at [1294, 623] on span "Next" at bounding box center [1294, 620] width 27 height 12
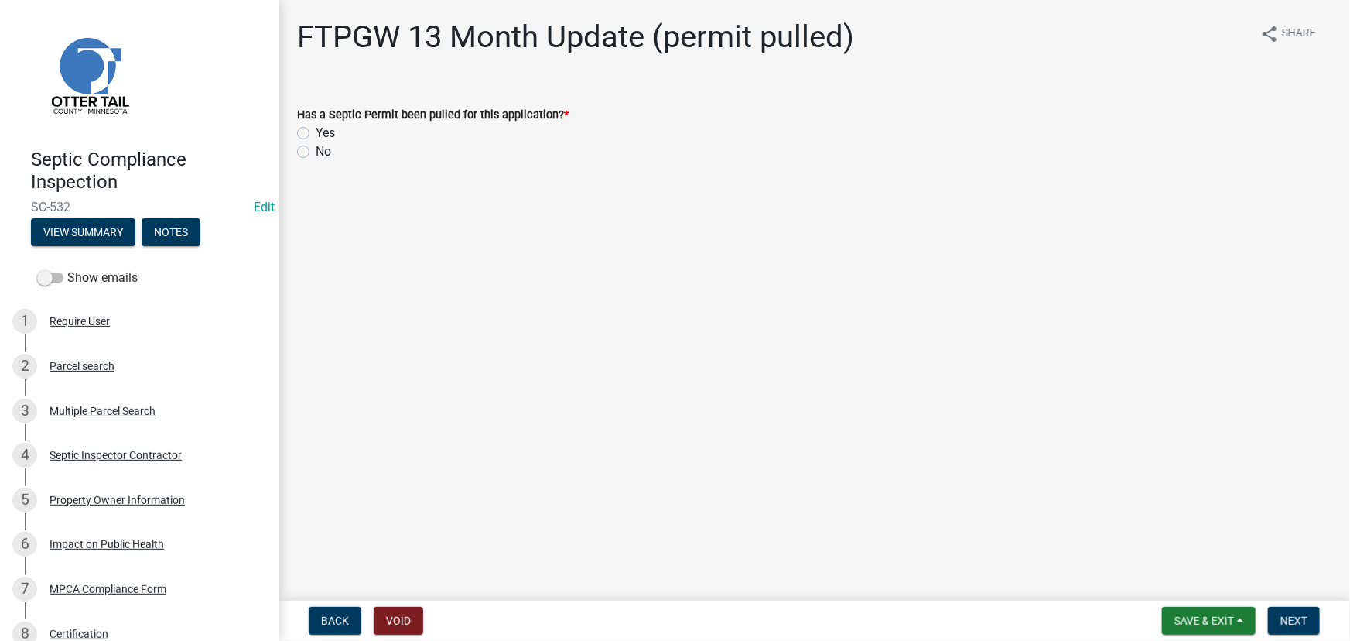
click at [323, 136] on label "Yes" at bounding box center [325, 133] width 19 height 19
click at [323, 134] on input "Yes" at bounding box center [321, 129] width 10 height 10
radio input "true"
click at [1295, 621] on span "Next" at bounding box center [1294, 620] width 27 height 12
click at [330, 132] on label "Yes" at bounding box center [325, 133] width 19 height 19
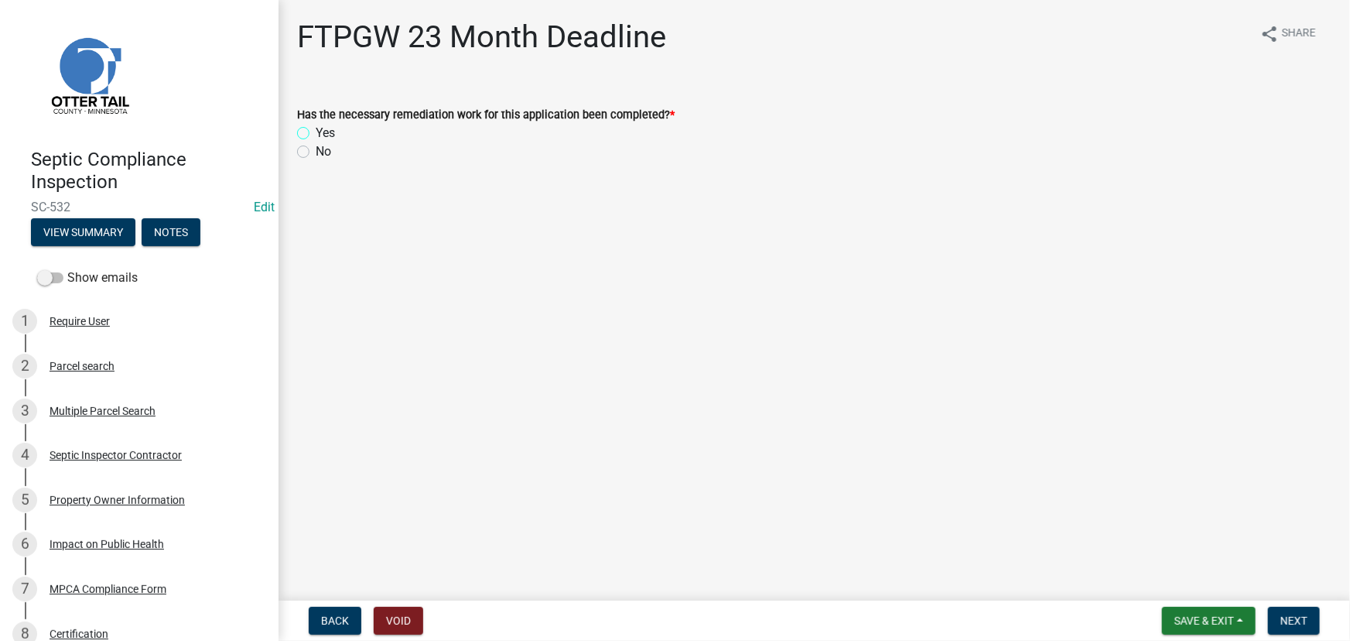
click at [326, 132] on input "Yes" at bounding box center [321, 129] width 10 height 10
radio input "true"
click at [1292, 616] on span "Next" at bounding box center [1294, 620] width 27 height 12
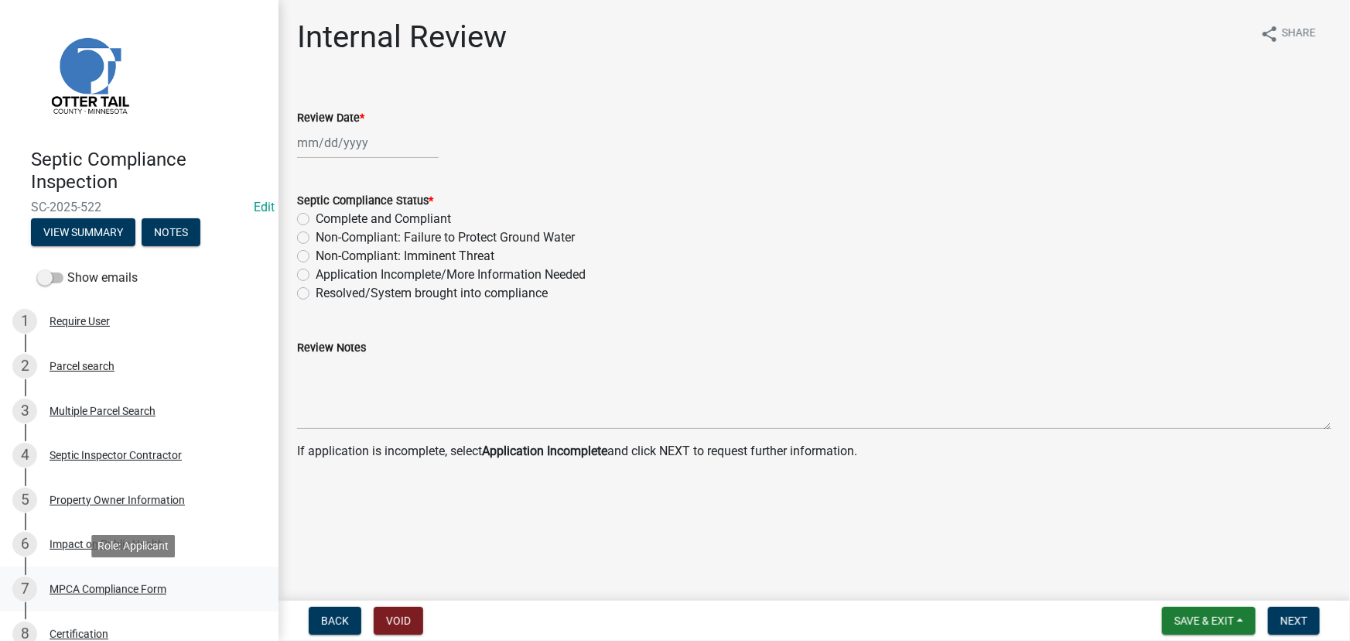
click at [100, 593] on div "MPCA Compliance Form" at bounding box center [108, 588] width 117 height 11
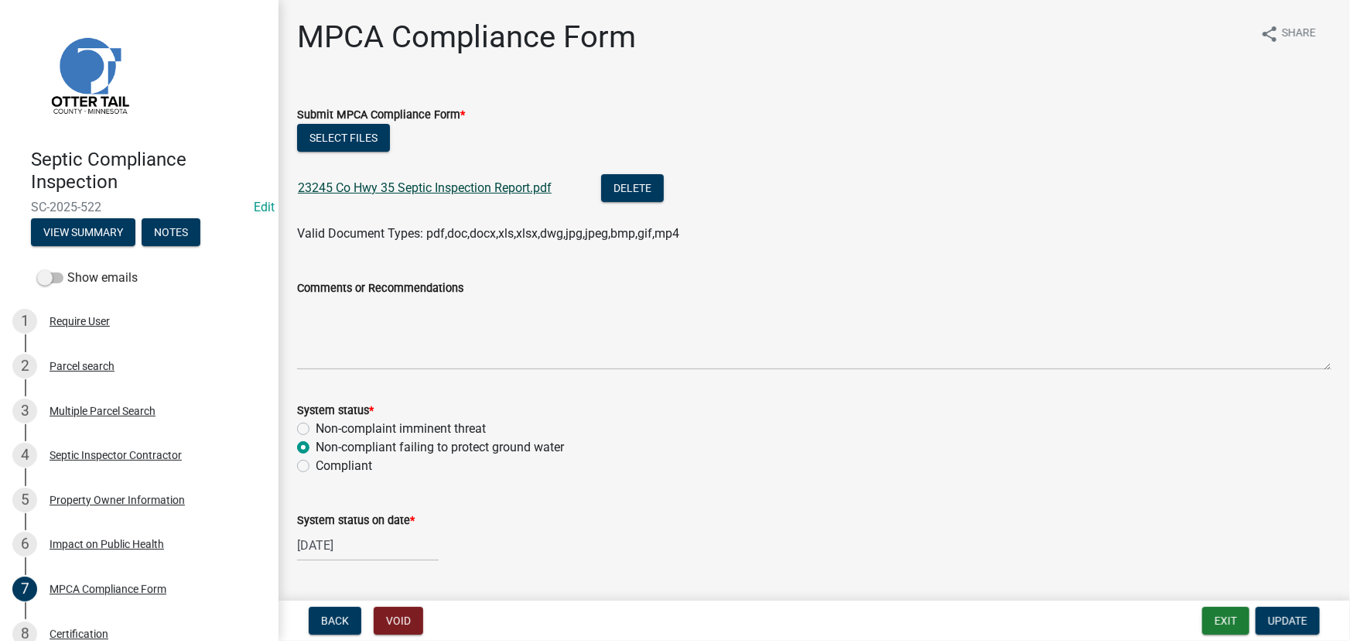
click at [474, 188] on link "23245 Co Hwy 35 Septic Inspection Report.pdf" at bounding box center [425, 187] width 254 height 15
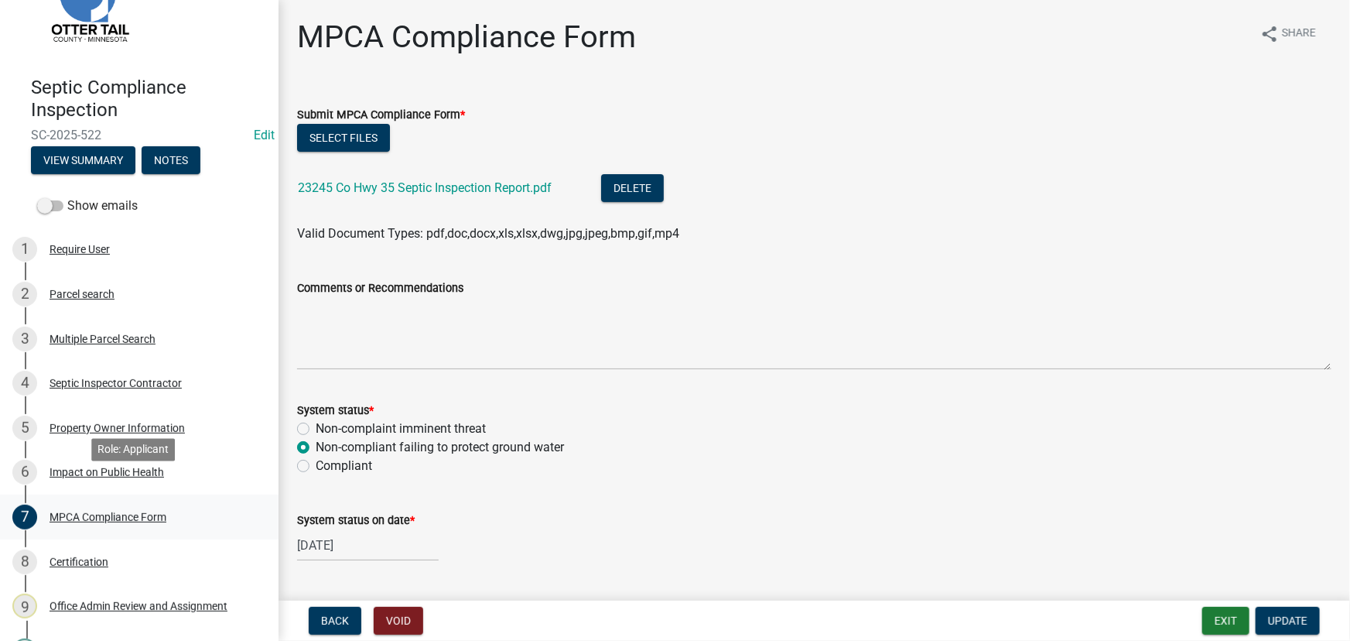
scroll to position [140, 0]
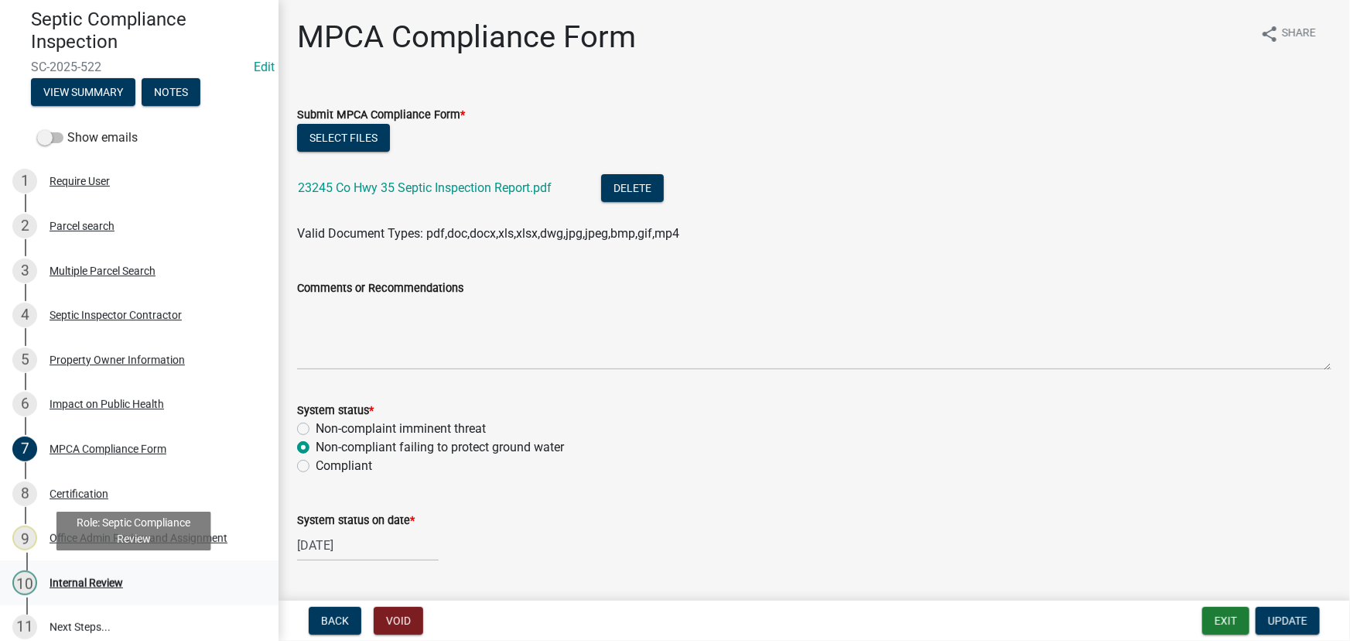
click at [69, 594] on div "10 Internal Review" at bounding box center [132, 582] width 241 height 25
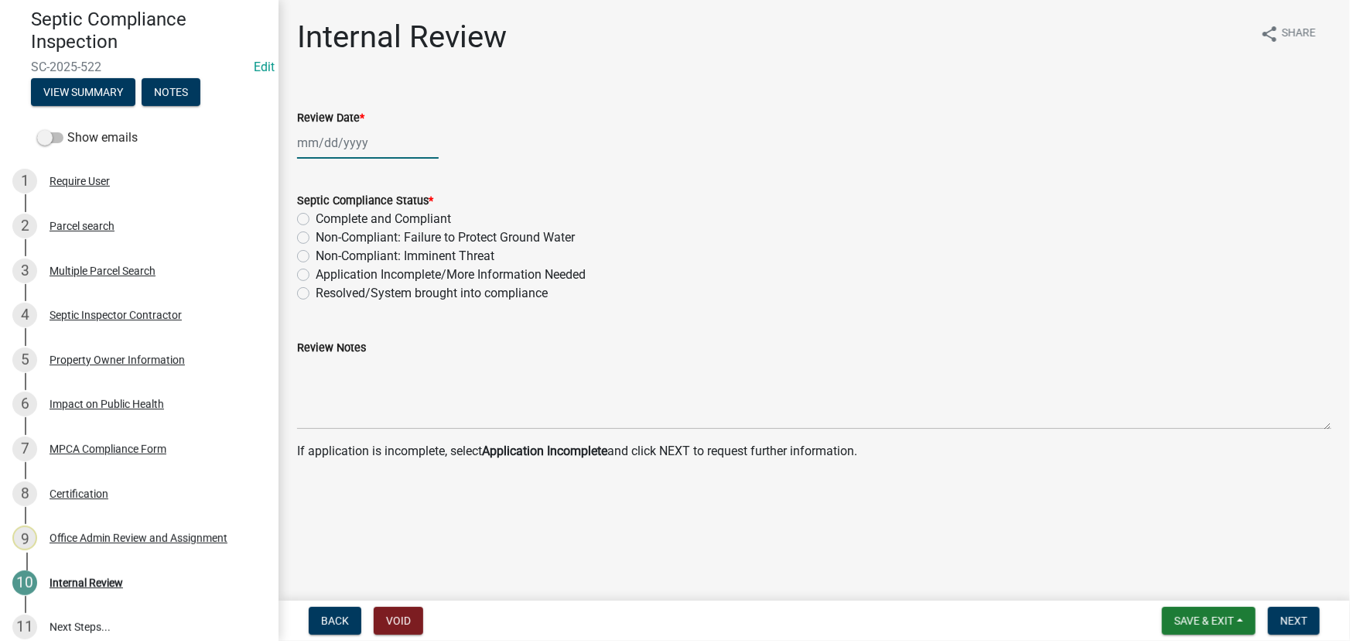
click at [343, 154] on div at bounding box center [368, 143] width 142 height 32
select select "8"
select select "2025"
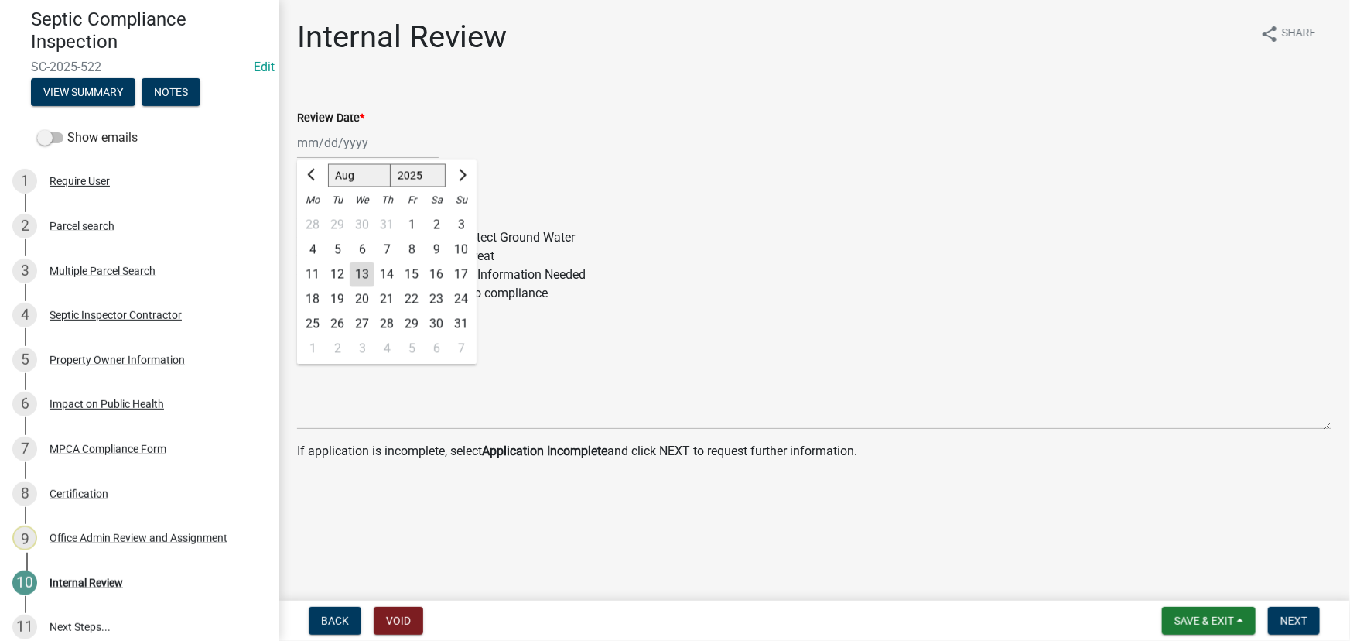
click at [371, 279] on div "13" at bounding box center [362, 274] width 25 height 25
type input "[DATE]"
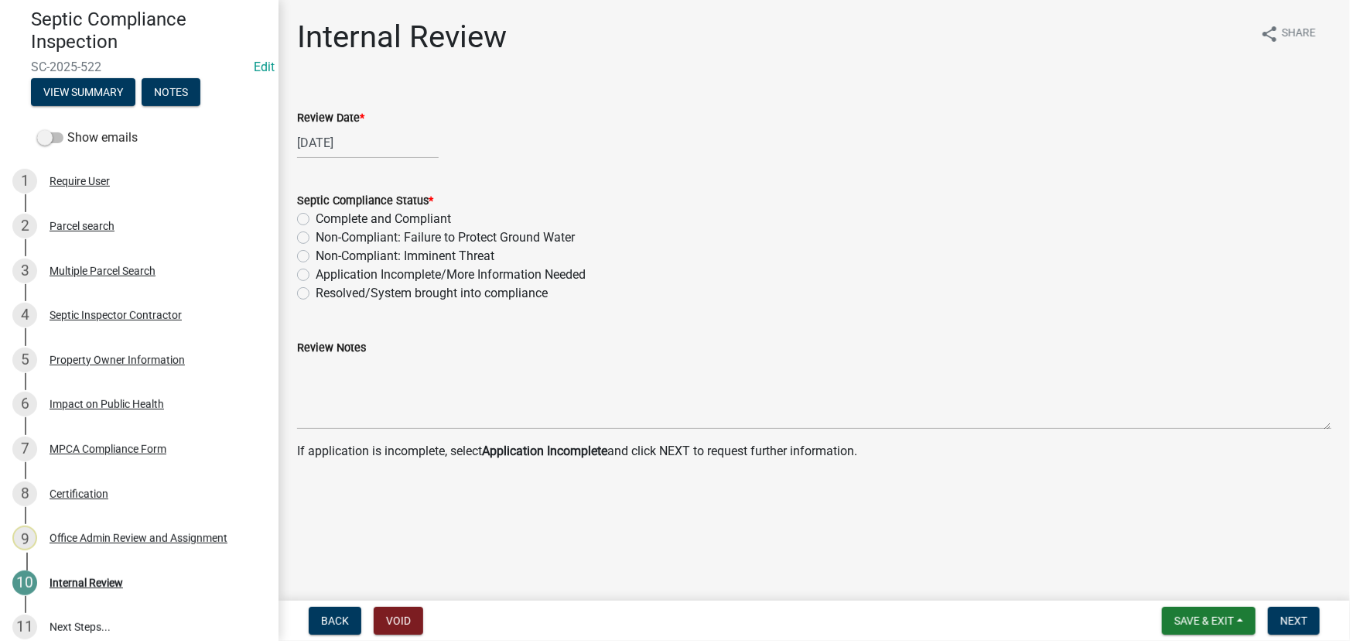
click at [492, 239] on label "Non-Compliant: Failure to Protect Ground Water" at bounding box center [445, 237] width 259 height 19
click at [326, 238] on input "Non-Compliant: Failure to Protect Ground Water" at bounding box center [321, 233] width 10 height 10
radio input "true"
click at [1285, 625] on span "Next" at bounding box center [1294, 620] width 27 height 12
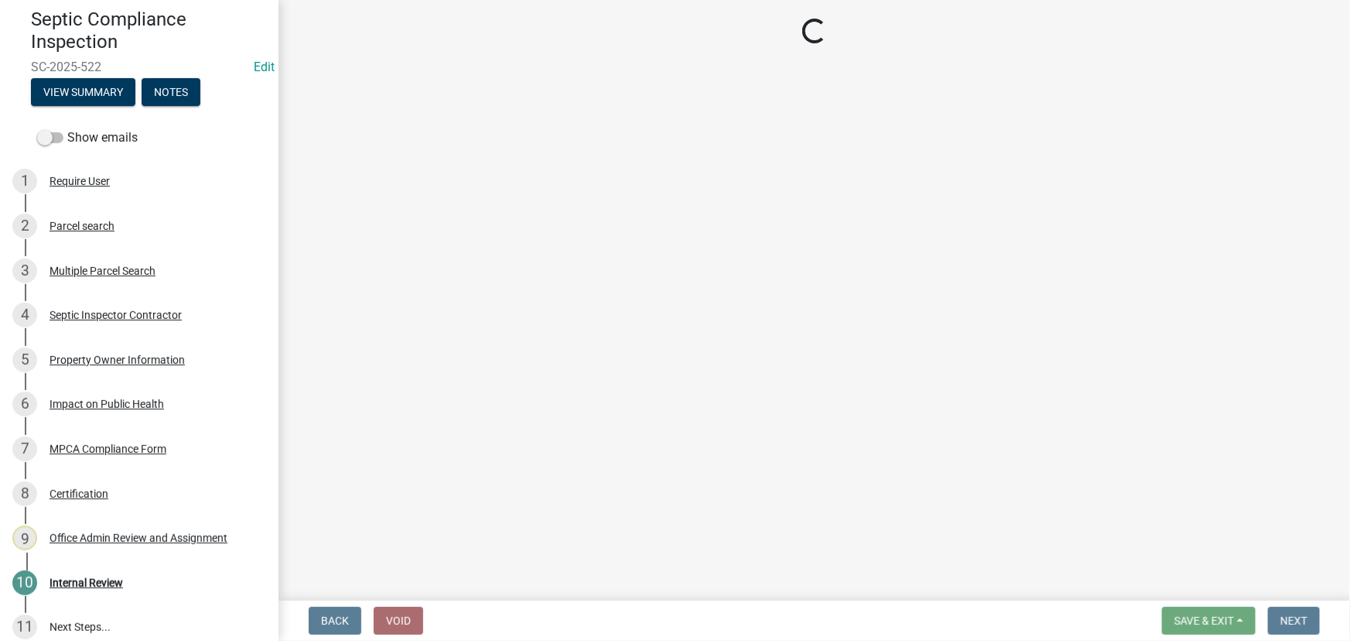
click at [321, 21] on div "Loading..." at bounding box center [814, 32] width 1035 height 27
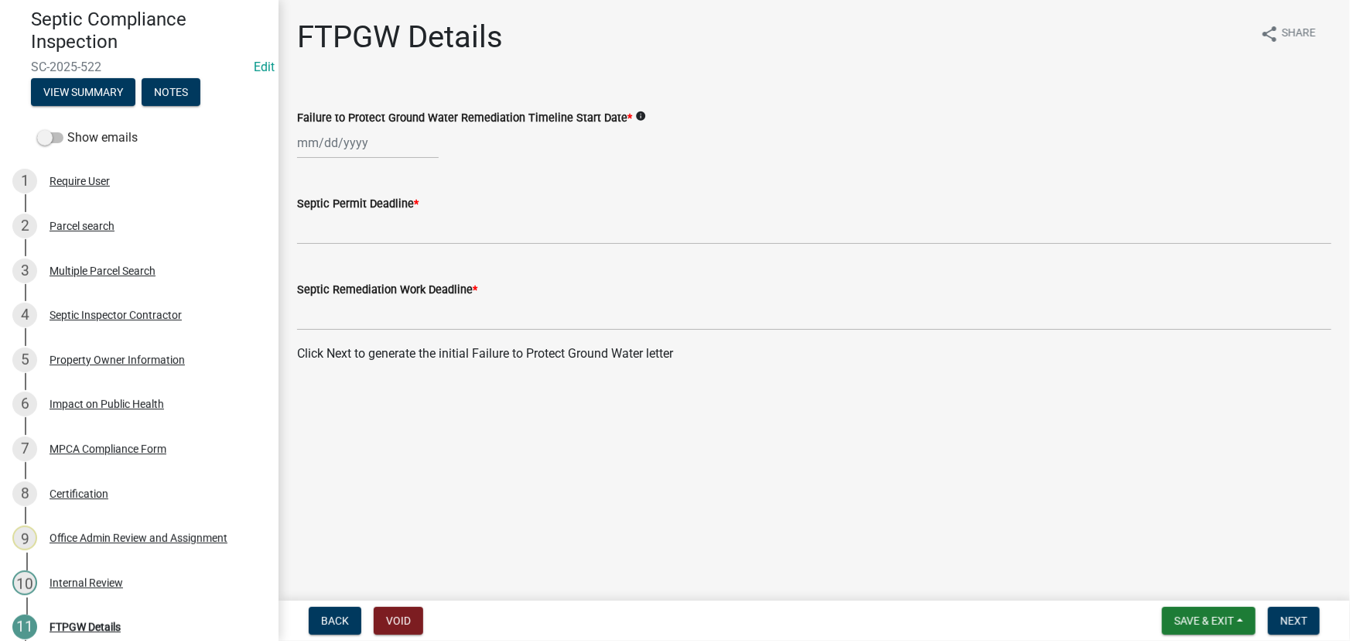
click at [322, 138] on div at bounding box center [368, 143] width 142 height 32
select select "8"
select select "2025"
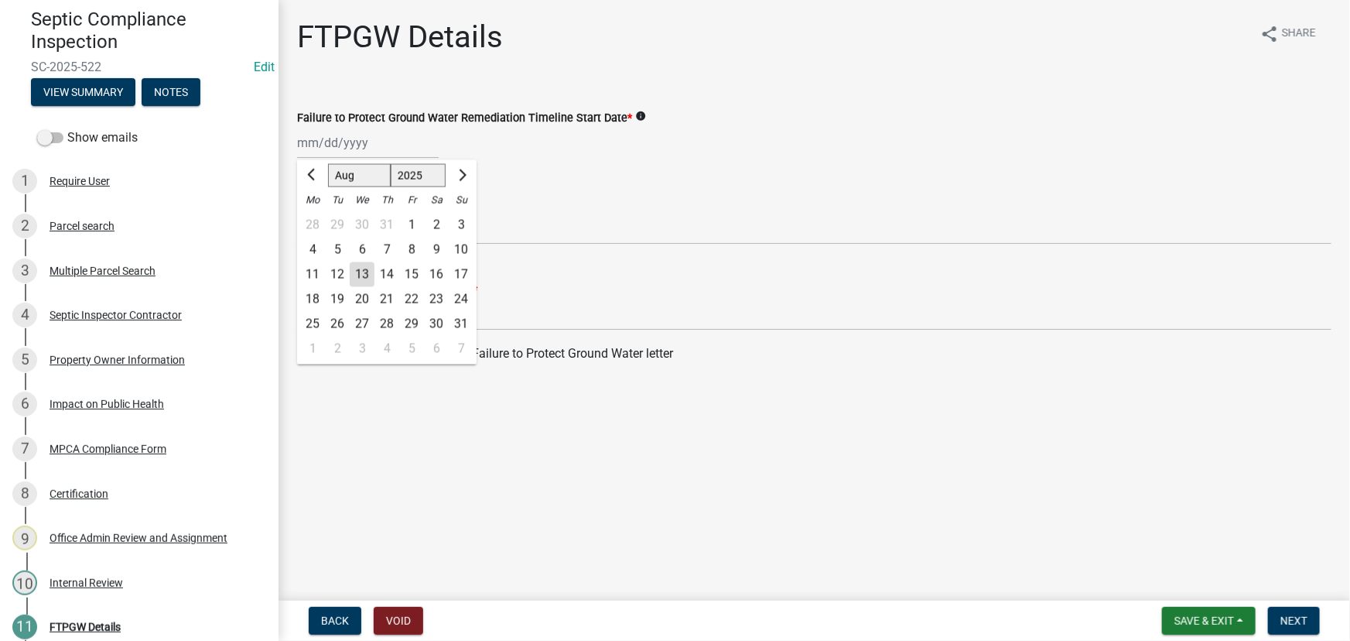
click at [359, 276] on div "13" at bounding box center [362, 274] width 25 height 25
type input "[DATE]"
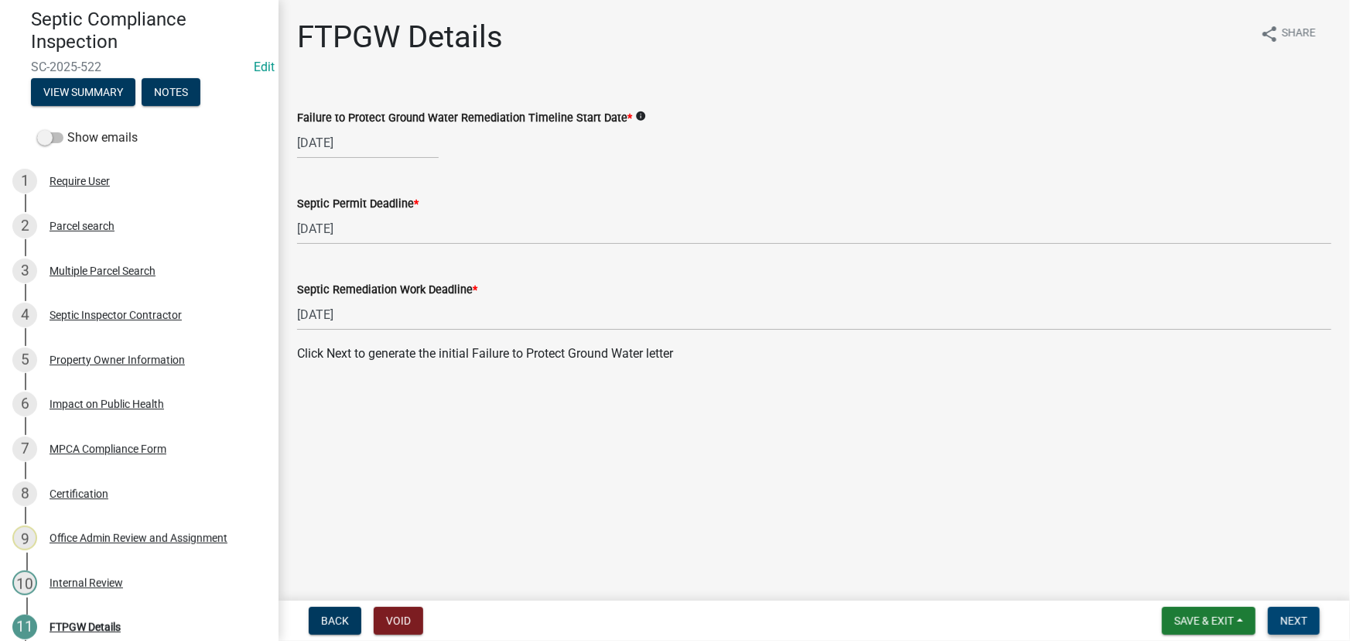
click at [1295, 618] on span "Next" at bounding box center [1294, 620] width 27 height 12
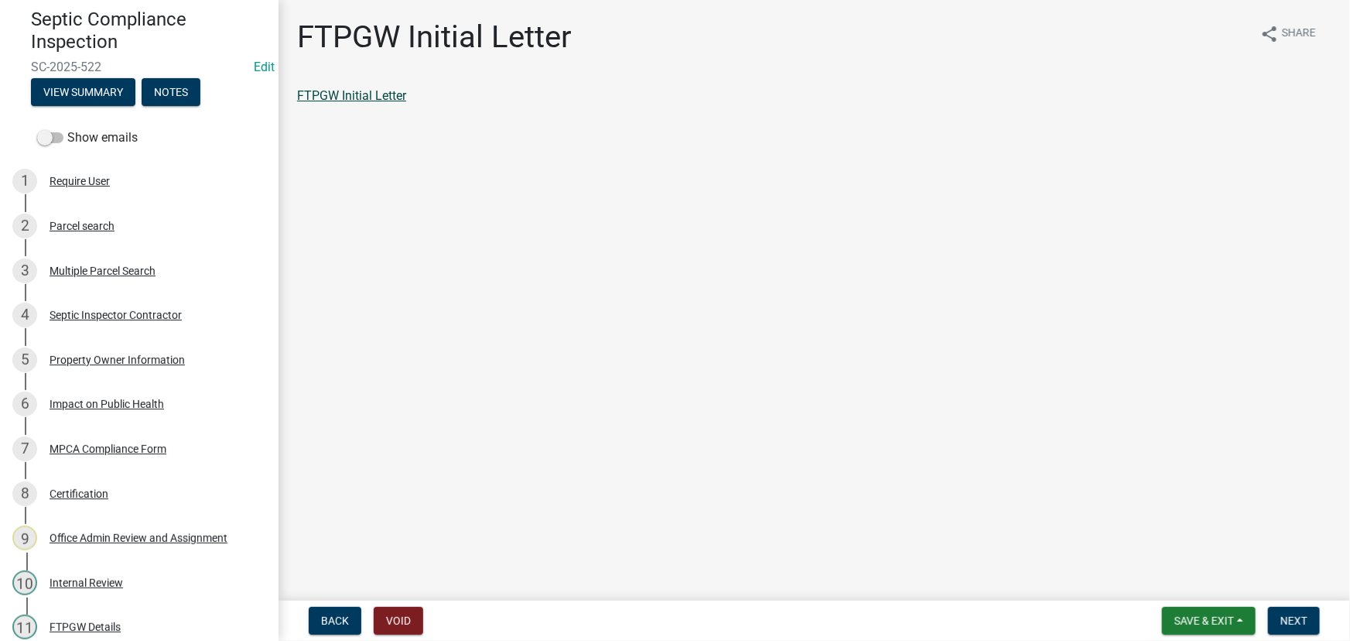
click at [375, 99] on link "FTPGW Initial Letter" at bounding box center [351, 95] width 109 height 15
click at [1298, 627] on span "Next" at bounding box center [1294, 620] width 27 height 12
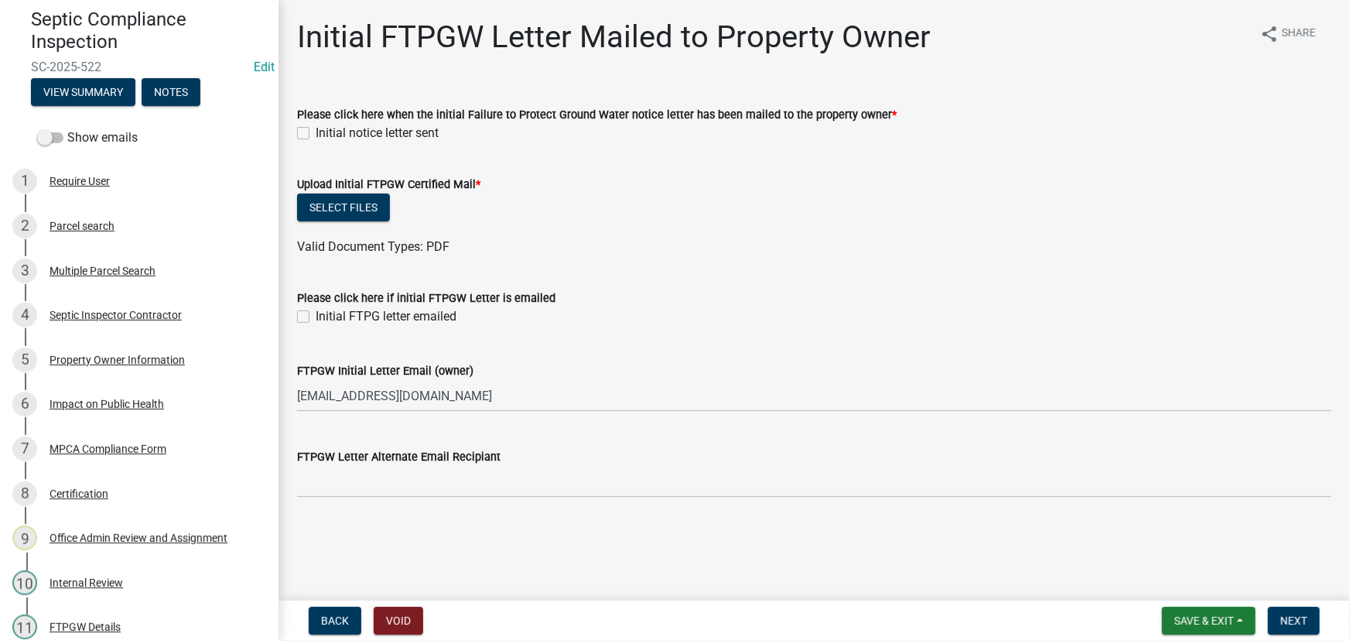
click at [343, 121] on div "Please click here when the initial Failure to Protect Ground Water notice lette…" at bounding box center [814, 114] width 1035 height 19
drag, startPoint x: 343, startPoint y: 122, endPoint x: 314, endPoint y: 139, distance: 32.9
click at [340, 127] on div "Please click here when the initial Failure to Protect Ground Water notice lette…" at bounding box center [814, 123] width 1035 height 37
click at [314, 139] on div "Initial notice letter sent" at bounding box center [814, 133] width 1035 height 19
click at [341, 135] on label "Initial notice letter sent" at bounding box center [377, 133] width 123 height 19
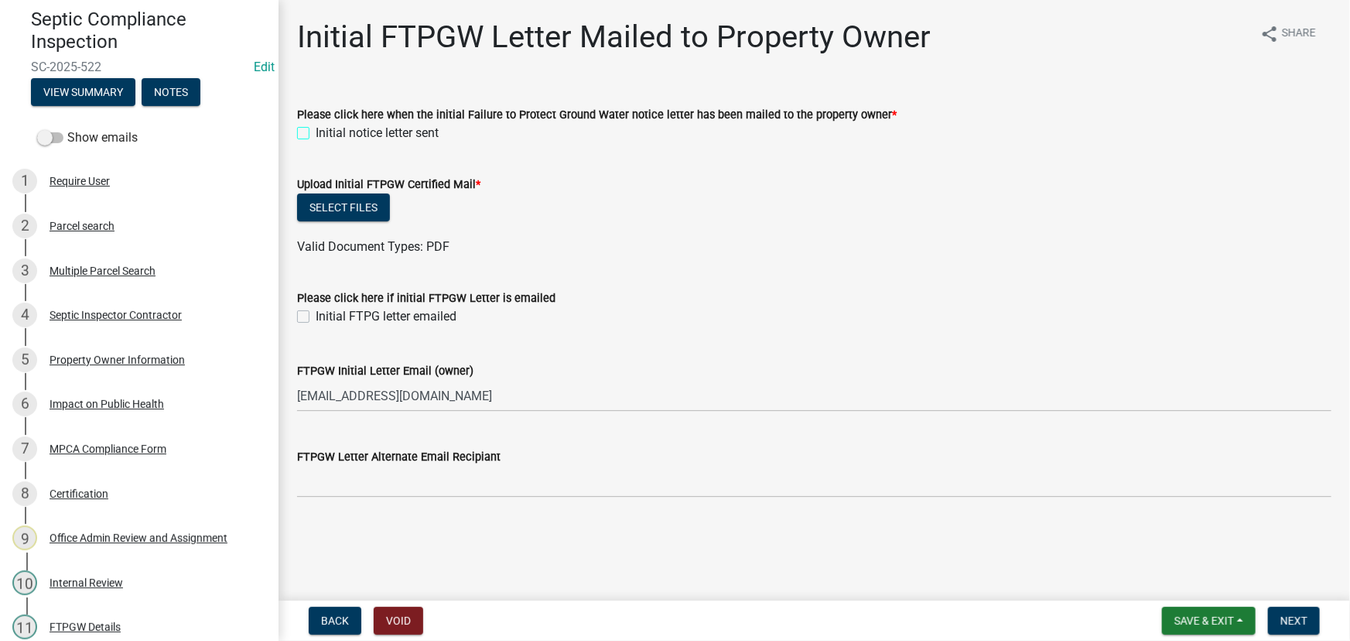
click at [326, 134] on input "Initial notice letter sent" at bounding box center [321, 129] width 10 height 10
checkbox input "true"
click at [353, 214] on button "Select files" at bounding box center [343, 207] width 93 height 28
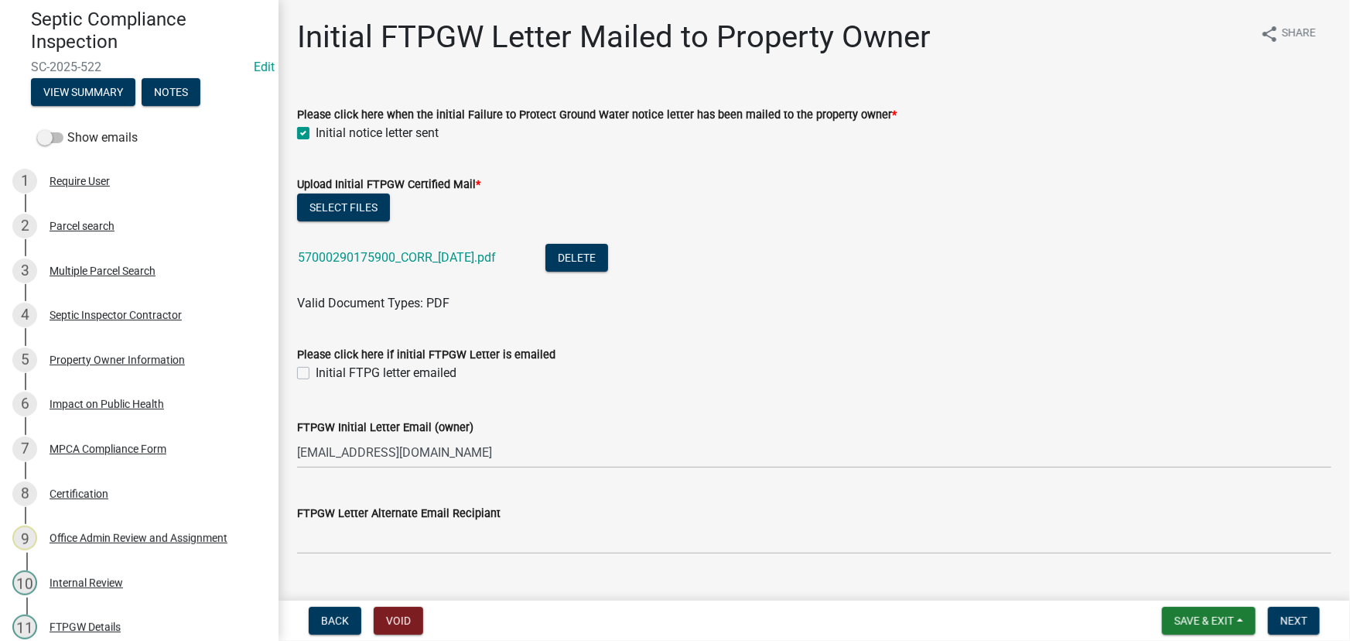
click at [361, 373] on label "Initial FTPG letter emailed" at bounding box center [386, 373] width 141 height 19
click at [326, 373] on input "Initial FTPG letter emailed" at bounding box center [321, 369] width 10 height 10
checkbox input "true"
click at [1300, 611] on button "Next" at bounding box center [1294, 621] width 52 height 28
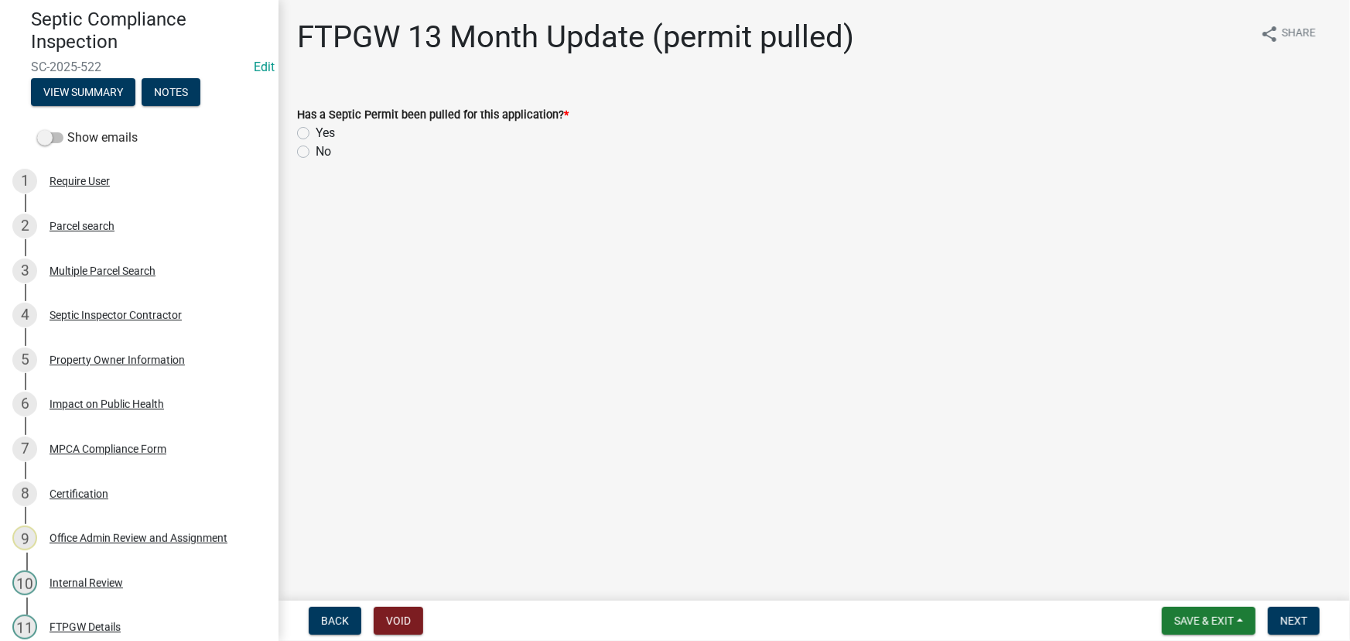
scroll to position [0, 0]
